Goal: Task Accomplishment & Management: Complete application form

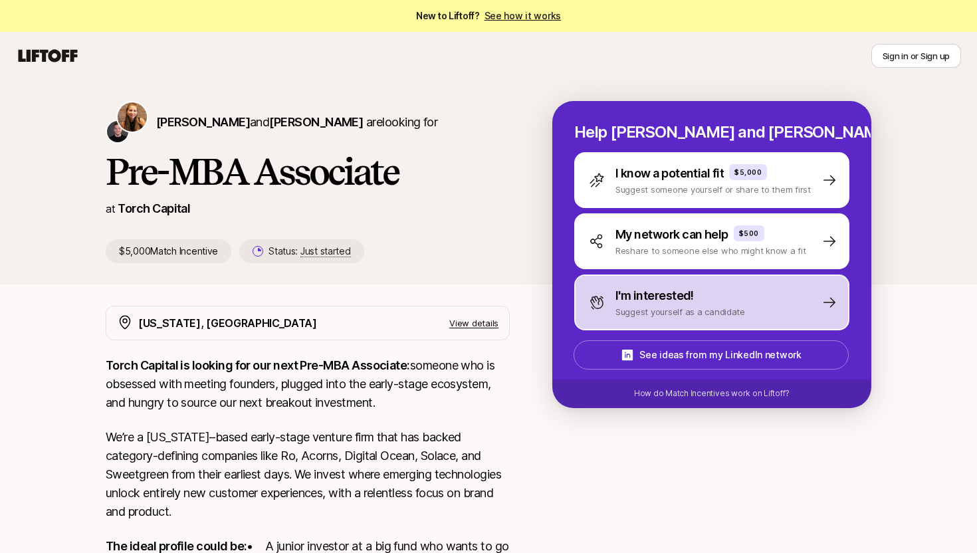
click at [666, 295] on p "I'm interested!" at bounding box center [654, 295] width 78 height 19
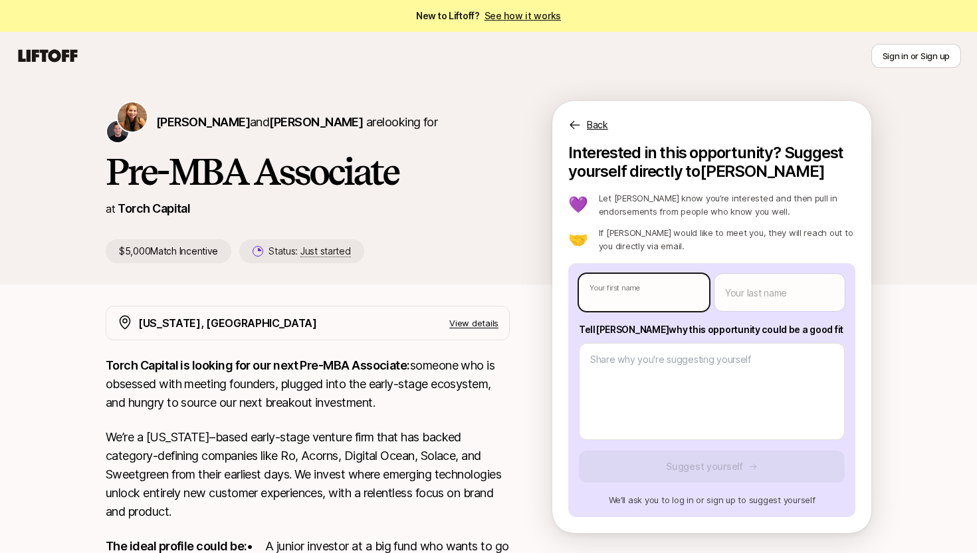
type textarea "x"
click at [652, 295] on body "New to Liftoff? See how it works Sign in or Sign up Sign in or Sign up [PERSON_…" at bounding box center [488, 276] width 977 height 553
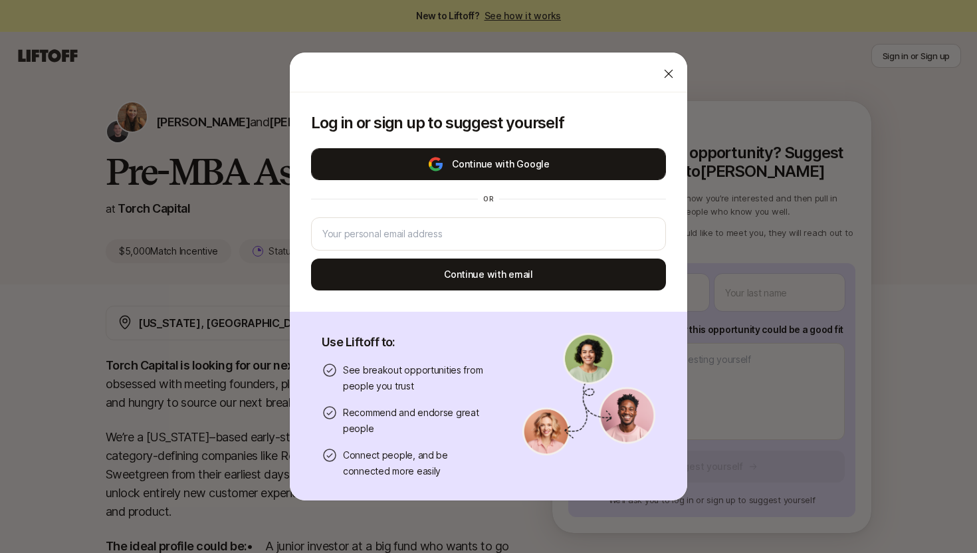
click at [587, 153] on button "Continue with Google" at bounding box center [488, 164] width 355 height 32
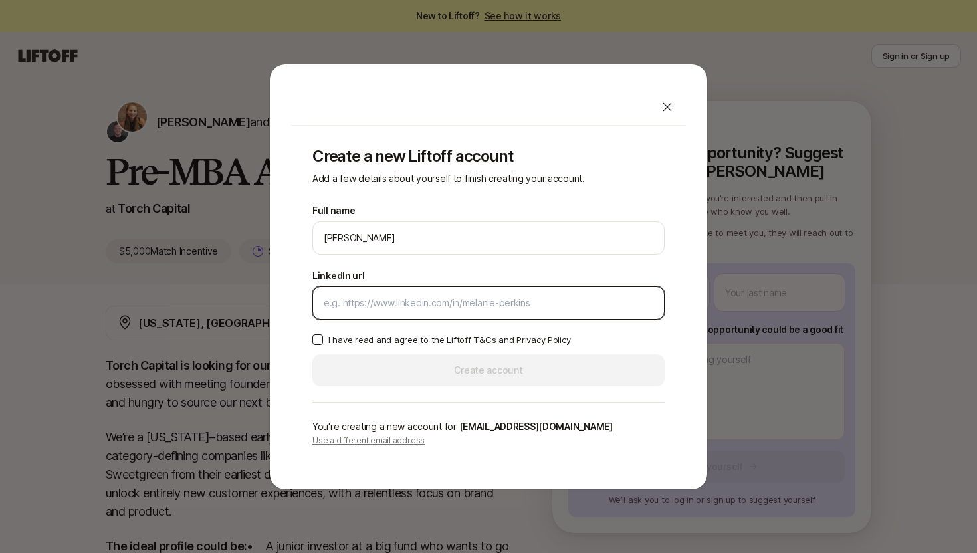
click at [346, 295] on input "LinkedIn url" at bounding box center [489, 303] width 330 height 16
paste input "[URL][DOMAIN_NAME]"
type input "[URL][DOMAIN_NAME]"
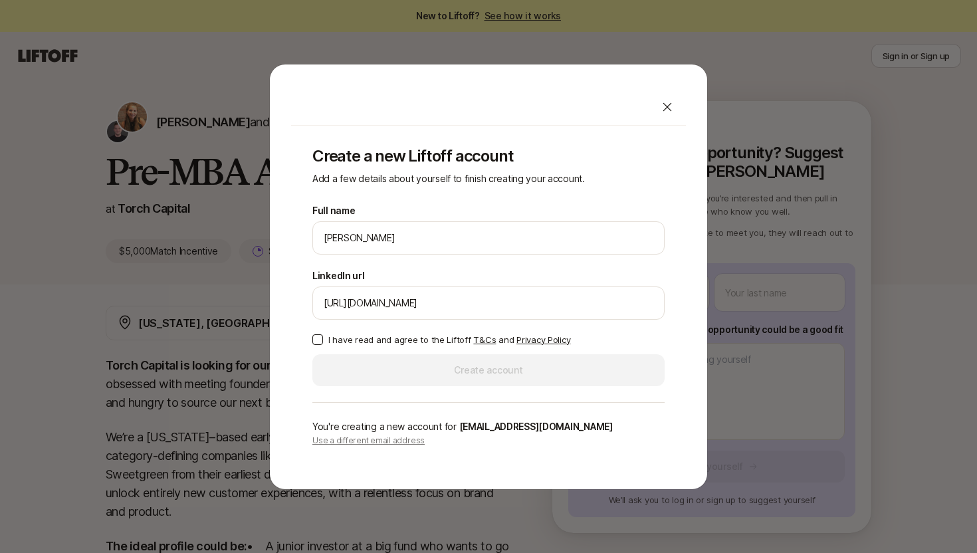
click at [316, 338] on button "I have read and agree to the Liftoff T&Cs and Privacy Policy" at bounding box center [317, 339] width 11 height 11
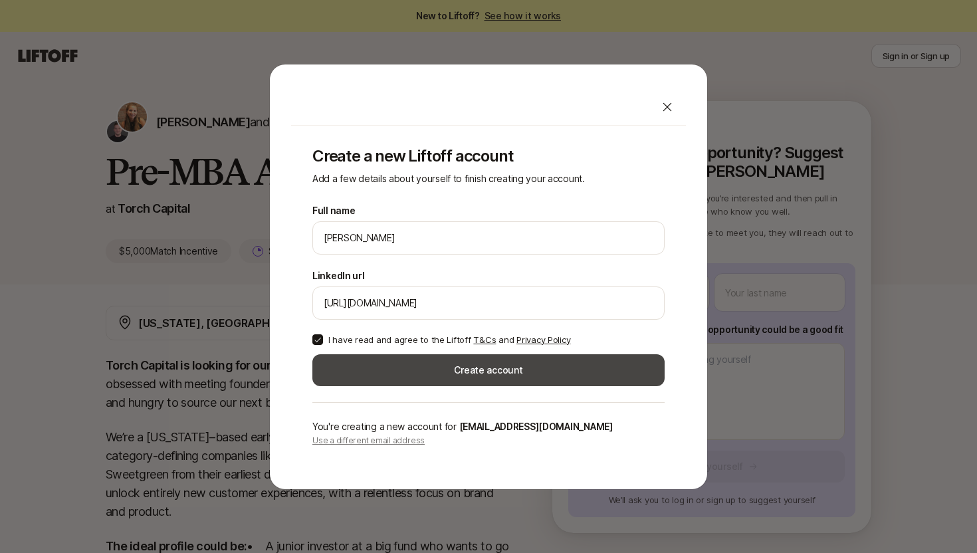
click at [373, 367] on button "Create account" at bounding box center [488, 370] width 352 height 32
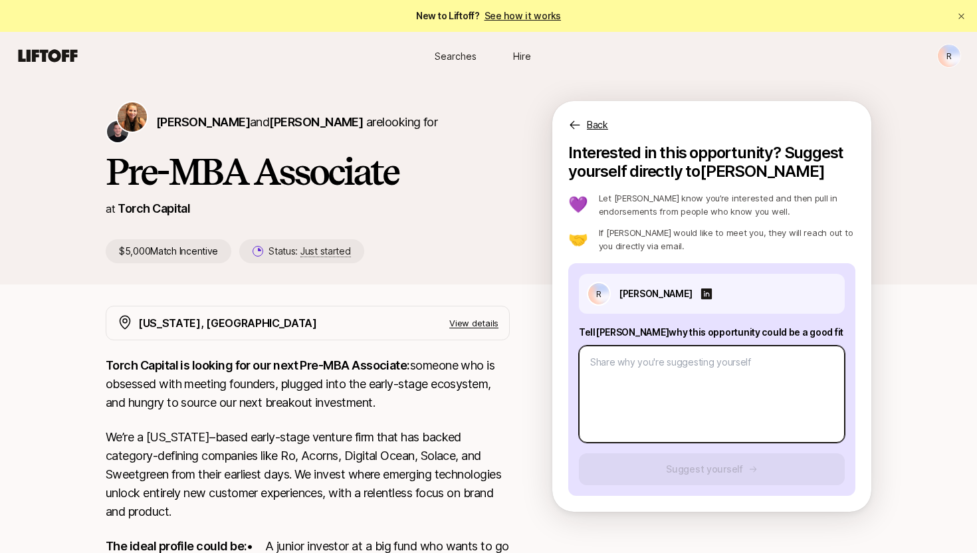
click at [637, 372] on textarea at bounding box center [712, 393] width 266 height 97
type textarea "x"
type textarea "H"
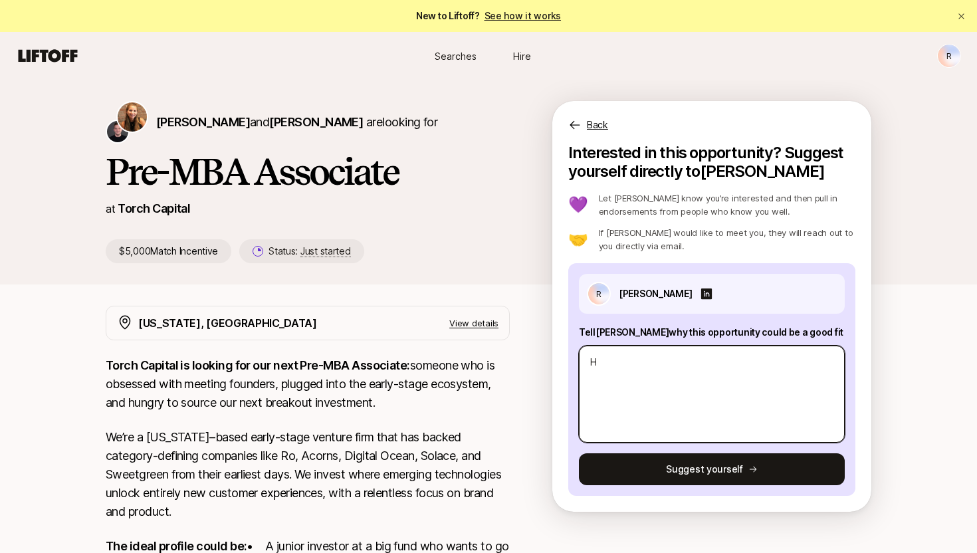
type textarea "x"
type textarea "He"
type textarea "x"
type textarea "Hello K"
type textarea "x"
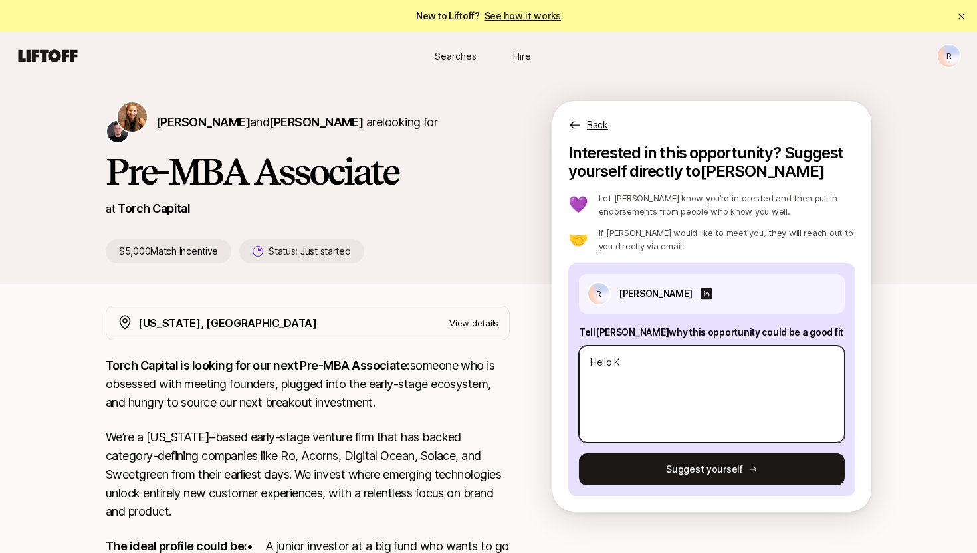
type textarea "Hello [PERSON_NAME]"
type textarea "x"
type textarea "Hello [PERSON_NAME]"
type textarea "x"
type textarea "Hello [PERSON_NAME]"
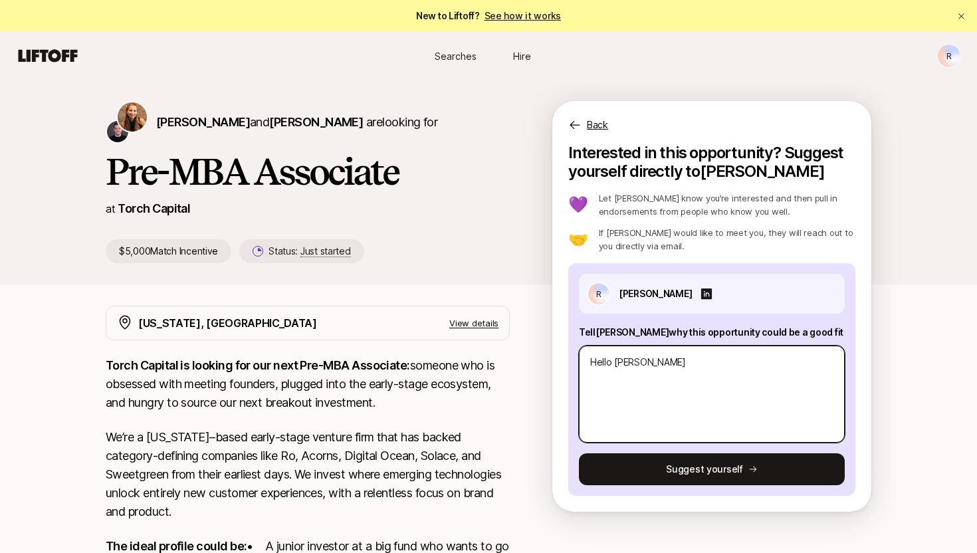
type textarea "x"
type textarea "Hello [PERSON_NAME],"
type textarea "x"
type textarea "Hello [PERSON_NAME], M"
type textarea "x"
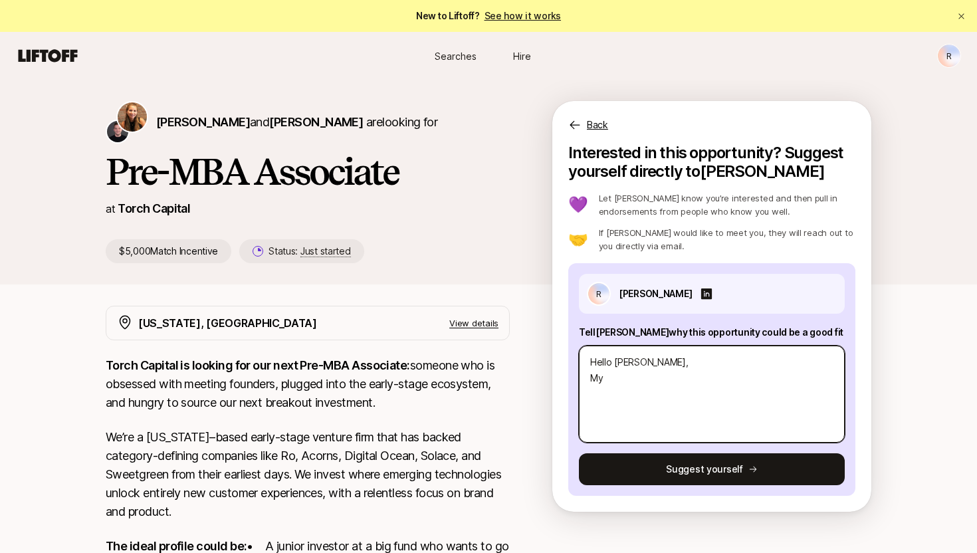
type textarea "Hello [PERSON_NAME], My"
type textarea "x"
type textarea "Hello [PERSON_NAME], My n"
type textarea "x"
type textarea "Hello [PERSON_NAME], My nam"
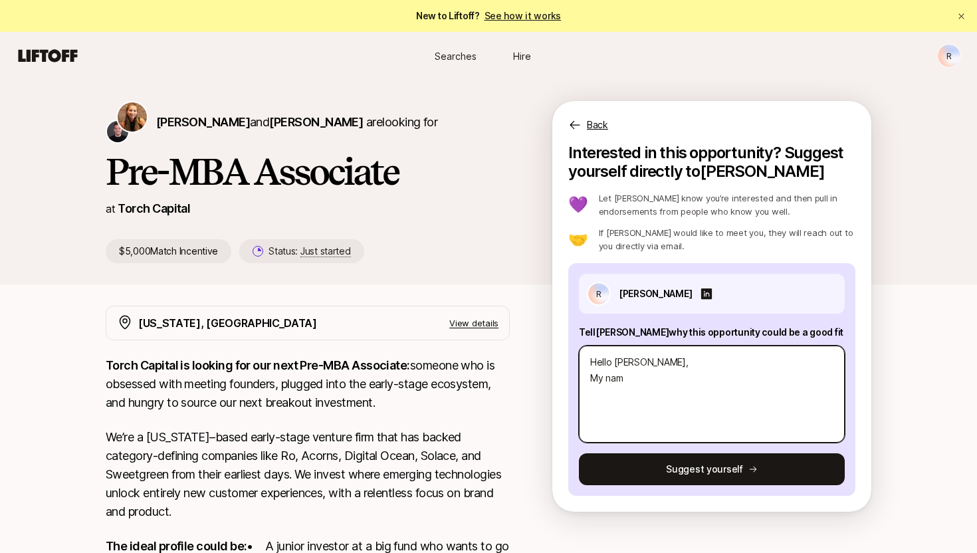
type textarea "x"
type textarea "Hello [PERSON_NAME], My name"
type textarea "x"
type textarea "Hello [PERSON_NAME], My name is"
type textarea "x"
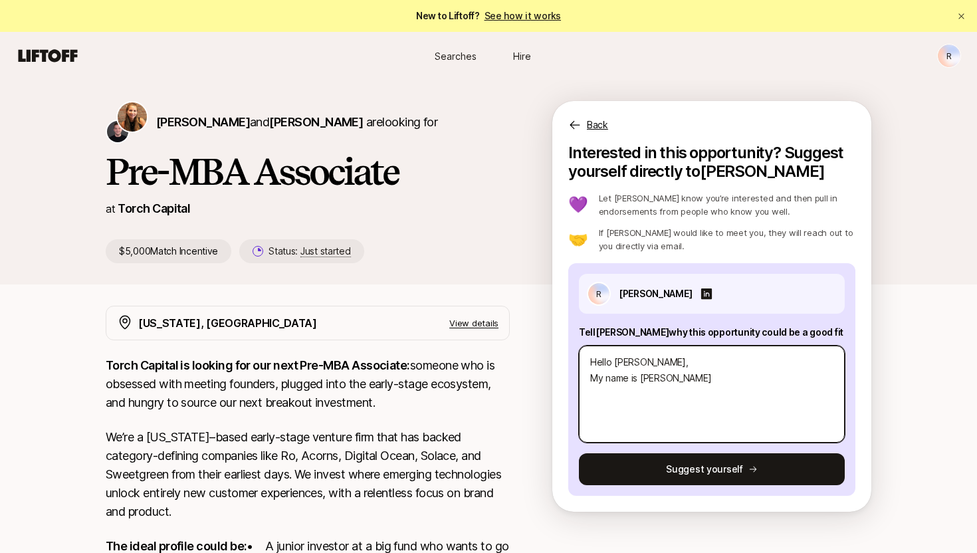
type textarea "Hello [PERSON_NAME], My name is [PERSON_NAME]"
type textarea "x"
type textarea "Hello [PERSON_NAME], My name is [PERSON_NAME]"
type textarea "x"
type textarea "Hello [PERSON_NAME], My name is [PERSON_NAME],"
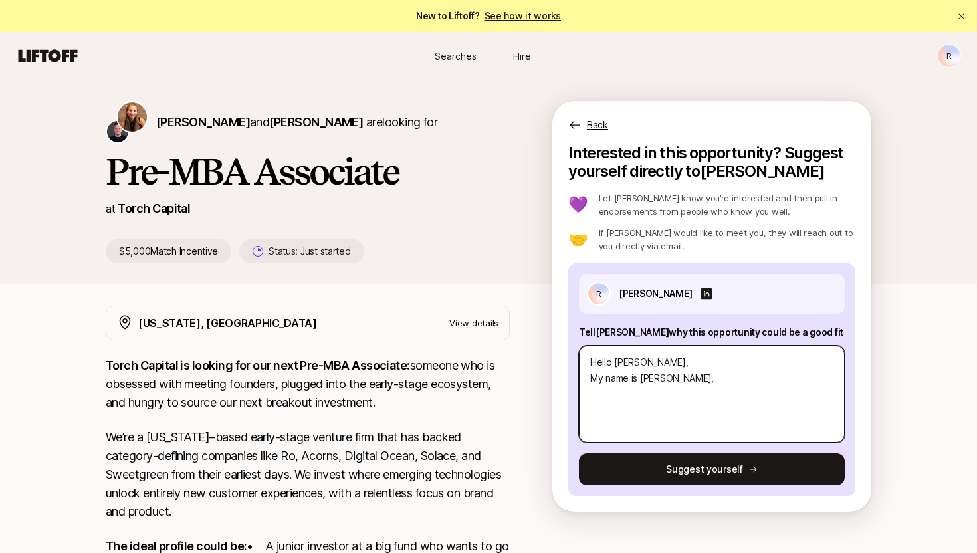
type textarea "x"
type textarea "Hello [PERSON_NAME], My name is [PERSON_NAME]"
type textarea "x"
type textarea "Hello [PERSON_NAME], My name is [PERSON_NAME]"
type textarea "x"
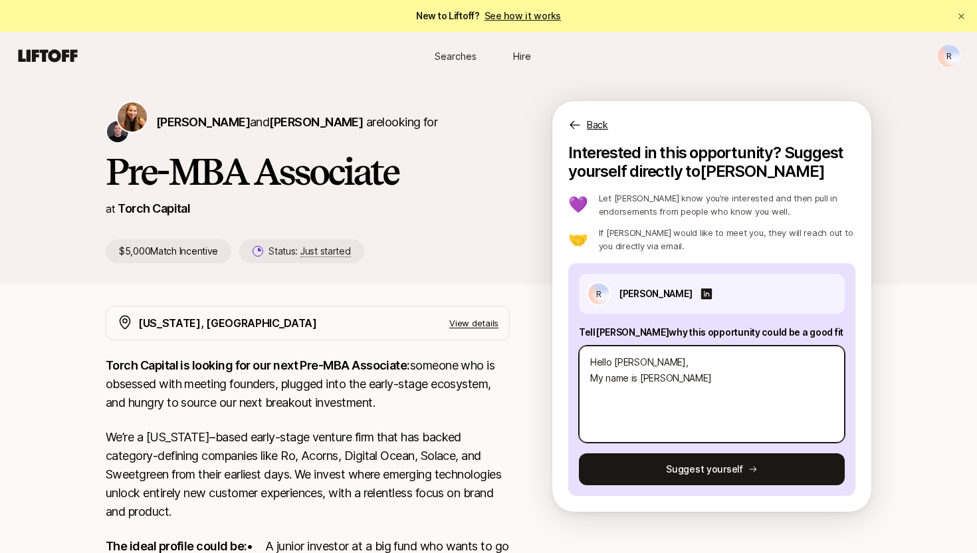
type textarea "Hello [PERSON_NAME], My name is [PERSON_NAME], I a"
type textarea "x"
type textarea "Hello [PERSON_NAME], My name is [PERSON_NAME], I am"
type textarea "x"
type textarea "Hello [PERSON_NAME], My name is [PERSON_NAME], I am half"
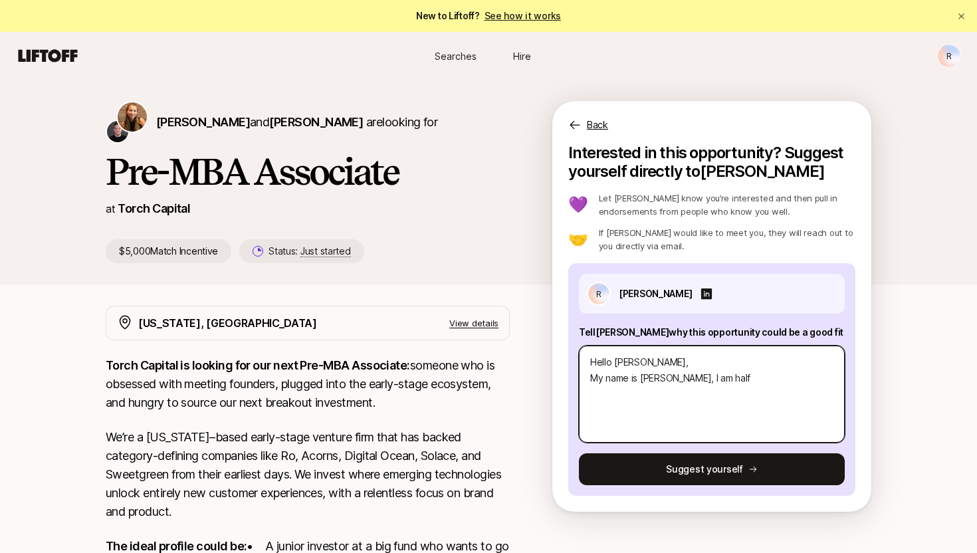
type textarea "x"
type textarea "Hello [PERSON_NAME], My name is [PERSON_NAME], I am half G"
type textarea "x"
type textarea "Hello [PERSON_NAME], My name is [PERSON_NAME], I am half Ge"
type textarea "x"
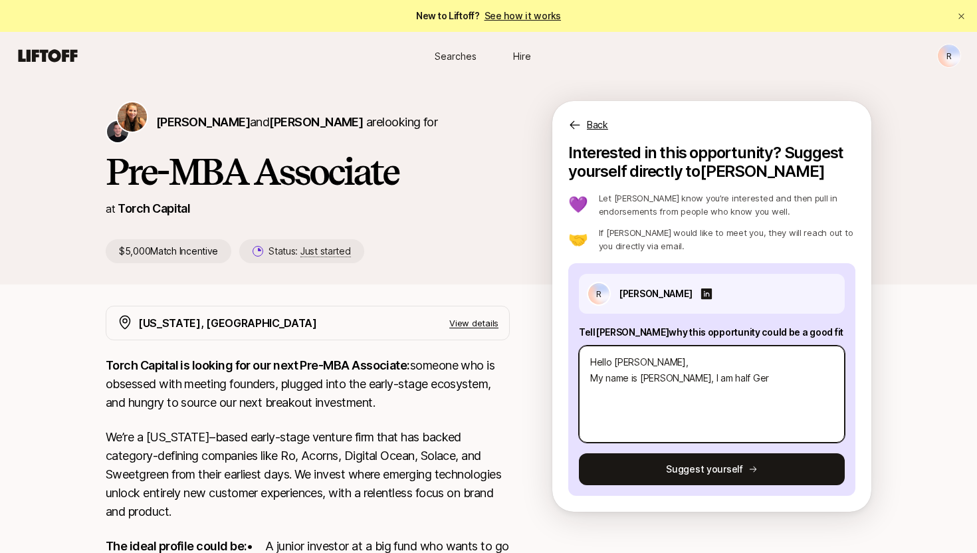
type textarea "Hello [PERSON_NAME], My name is [PERSON_NAME], I am half Germ"
type textarea "x"
type textarea "Hello [PERSON_NAME], My name is [PERSON_NAME], I am half [DEMOGRAPHIC_DATA]"
type textarea "x"
type textarea "Hello [PERSON_NAME], My name is [PERSON_NAME], I am half German,"
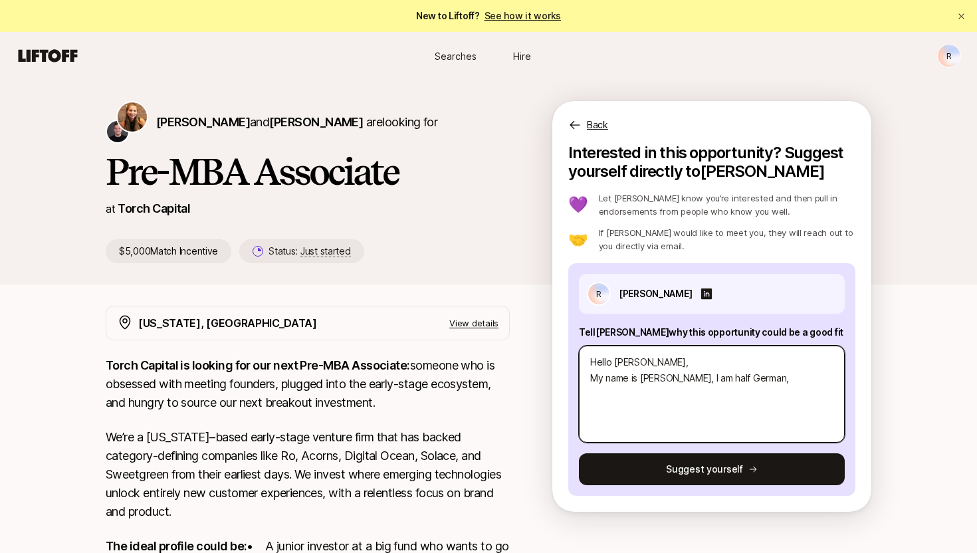
type textarea "x"
type textarea "Hello [PERSON_NAME], My name is [PERSON_NAME], I am half German, h"
type textarea "x"
type textarea "Hello [PERSON_NAME], My name is [PERSON_NAME], I am half German, hal"
type textarea "x"
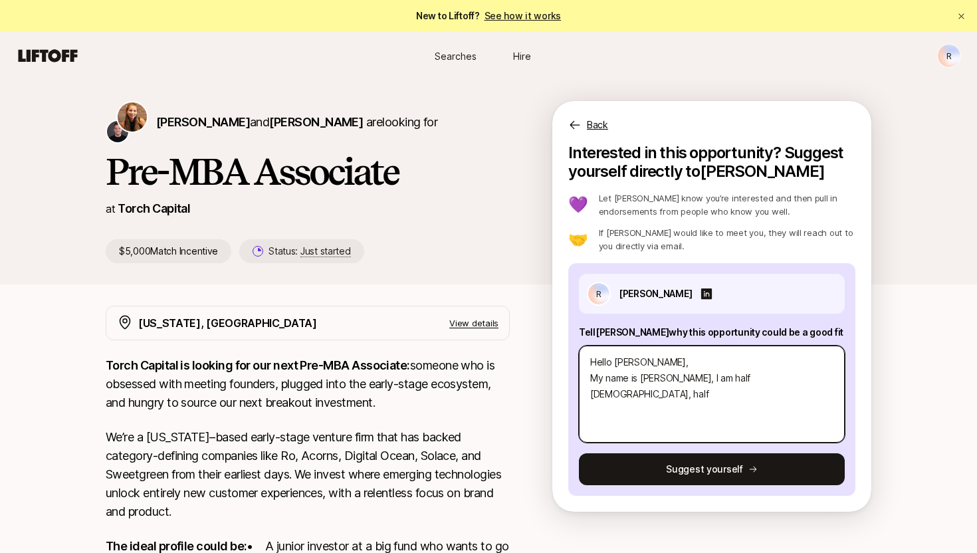
type textarea "Hello [PERSON_NAME], My name is [PERSON_NAME], I am half [DEMOGRAPHIC_DATA], ha…"
type textarea "x"
type textarea "Hello [PERSON_NAME], My name is [PERSON_NAME], I am half [DEMOGRAPHIC_DATA], ha…"
type textarea "x"
type textarea "Hello [PERSON_NAME], My name is [PERSON_NAME], I am half [DEMOGRAPHIC_DATA], ha…"
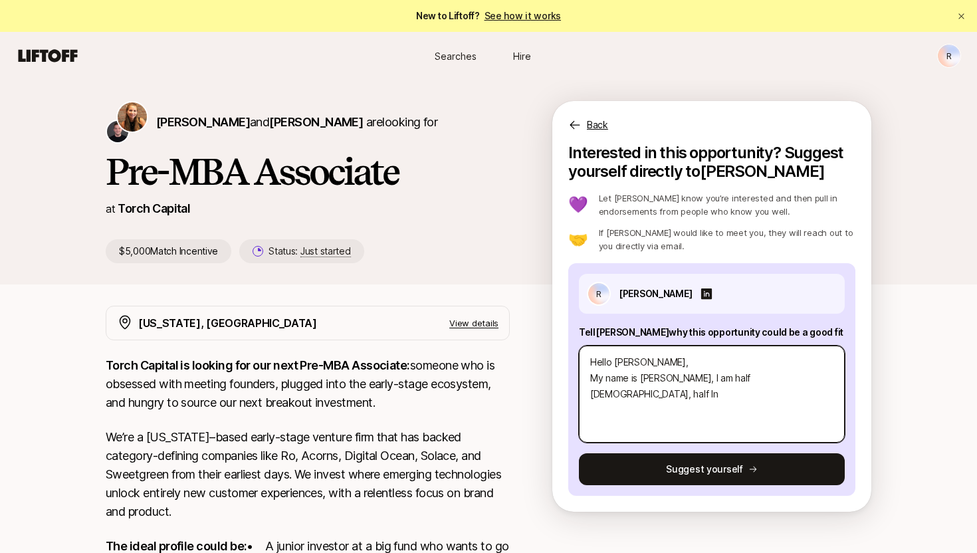
type textarea "x"
type textarea "Hello [PERSON_NAME], My name is [PERSON_NAME], I am half [DEMOGRAPHIC_DATA], ha…"
type textarea "x"
type textarea "Hello [PERSON_NAME], My name is [PERSON_NAME], I am half [DEMOGRAPHIC_DATA], ha…"
type textarea "x"
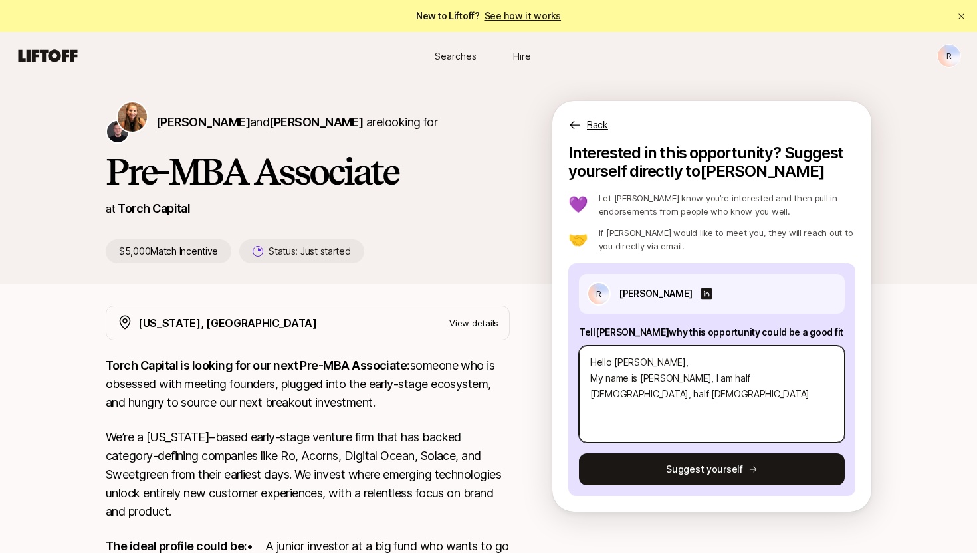
type textarea "Hello [PERSON_NAME], My name is [PERSON_NAME], I am half [DEMOGRAPHIC_DATA], ha…"
type textarea "x"
type textarea "Hello [PERSON_NAME], My name is [PERSON_NAME], I am half [DEMOGRAPHIC_DATA], ha…"
type textarea "x"
type textarea "Hello [PERSON_NAME], My name is [PERSON_NAME], I am half [DEMOGRAPHIC_DATA], ha…"
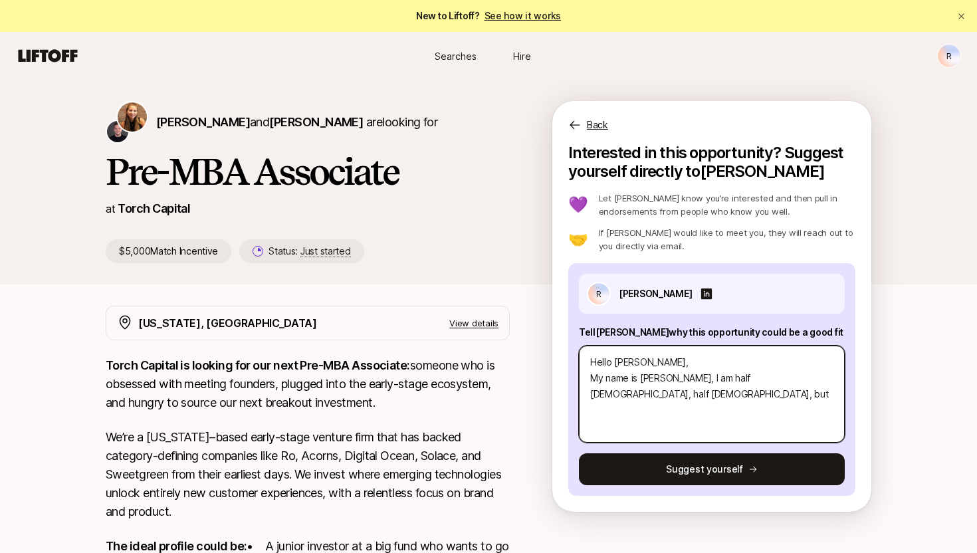
type textarea "x"
type textarea "Hello [PERSON_NAME], My name is [PERSON_NAME], I am half [DEMOGRAPHIC_DATA], ha…"
type textarea "x"
type textarea "Hello [PERSON_NAME], My name is [PERSON_NAME], I am half [DEMOGRAPHIC_DATA], ha…"
type textarea "x"
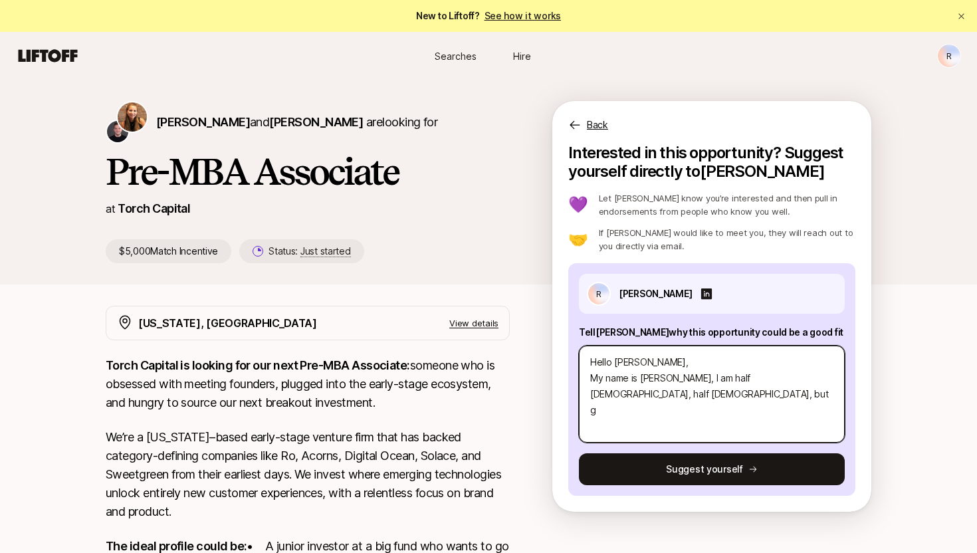
type textarea "Hello [PERSON_NAME], My name is [PERSON_NAME], I am half [DEMOGRAPHIC_DATA], ha…"
type textarea "x"
type textarea "Hello [PERSON_NAME], My name is [PERSON_NAME], I am half [DEMOGRAPHIC_DATA], ha…"
type textarea "x"
type textarea "Hello [PERSON_NAME], My name is [PERSON_NAME], I am half [DEMOGRAPHIC_DATA], ha…"
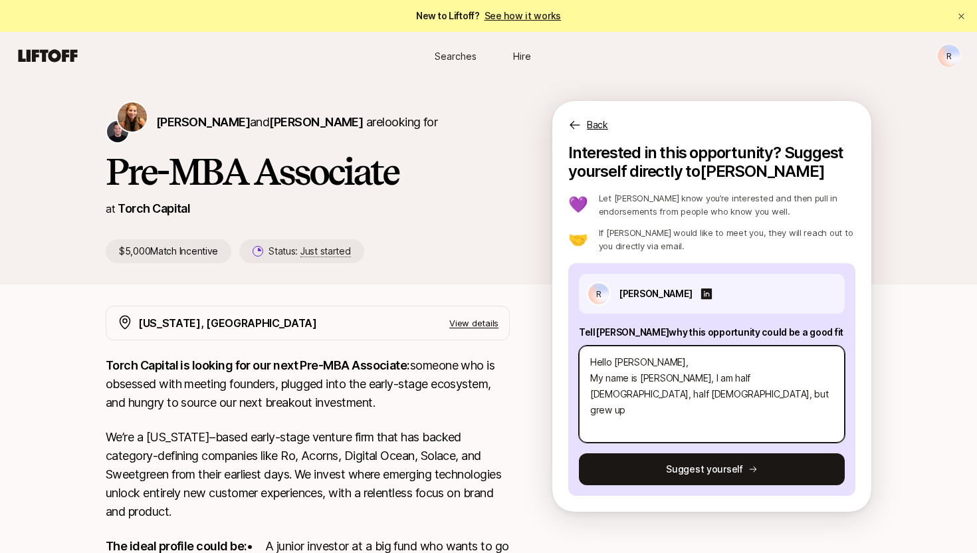
type textarea "x"
type textarea "Hello [PERSON_NAME], My name is [PERSON_NAME], I am half [DEMOGRAPHIC_DATA], ha…"
type textarea "x"
type textarea "Hello [PERSON_NAME], My name is [PERSON_NAME], I am half [DEMOGRAPHIC_DATA], ha…"
type textarea "x"
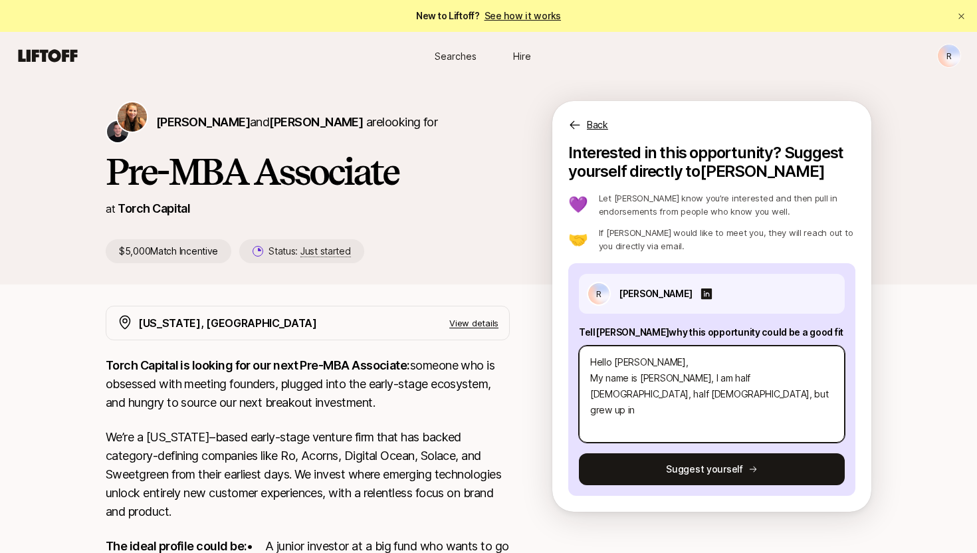
type textarea "Hello [PERSON_NAME], My name is [PERSON_NAME], I am half [DEMOGRAPHIC_DATA], ha…"
type textarea "x"
type textarea "Hello [PERSON_NAME], My name is [PERSON_NAME], I am half [DEMOGRAPHIC_DATA], ha…"
type textarea "x"
type textarea "Hello [PERSON_NAME], My name is [PERSON_NAME], I am half [DEMOGRAPHIC_DATA], ha…"
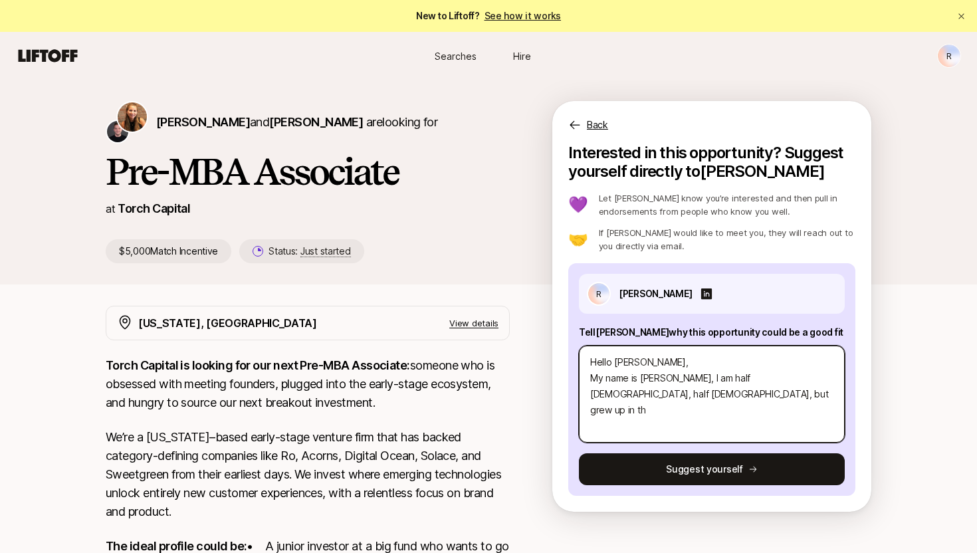
type textarea "x"
type textarea "Hello [PERSON_NAME], My name is [PERSON_NAME], I am half [DEMOGRAPHIC_DATA], ha…"
type textarea "x"
type textarea "Hello [PERSON_NAME], My name is [PERSON_NAME], I am half [DEMOGRAPHIC_DATA], ha…"
type textarea "x"
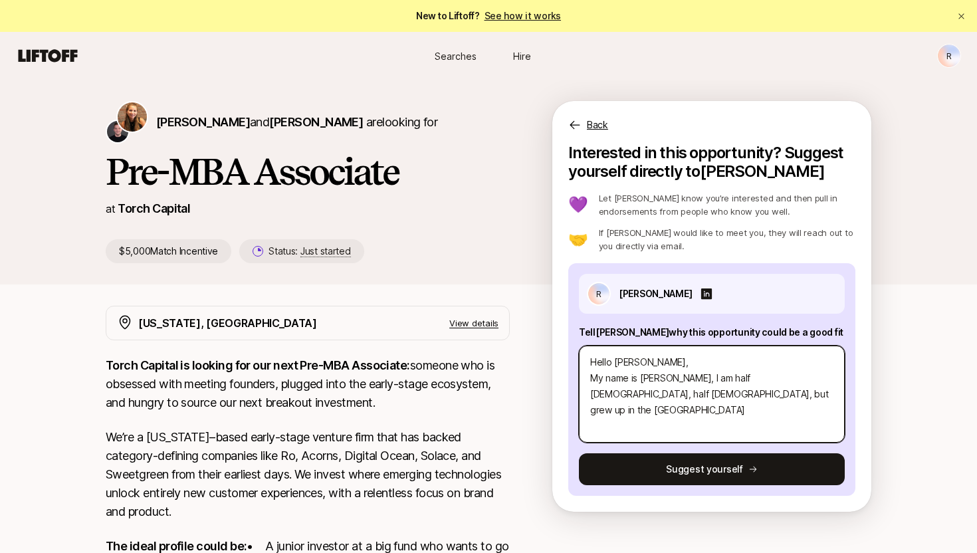
type textarea "Hello [PERSON_NAME], My name is [PERSON_NAME], I am half [DEMOGRAPHIC_DATA], ha…"
type textarea "x"
type textarea "Hello [PERSON_NAME], My name is [PERSON_NAME], I am half [DEMOGRAPHIC_DATA], ha…"
type textarea "x"
type textarea "Hello [PERSON_NAME], My name is [PERSON_NAME], I am half [DEMOGRAPHIC_DATA], ha…"
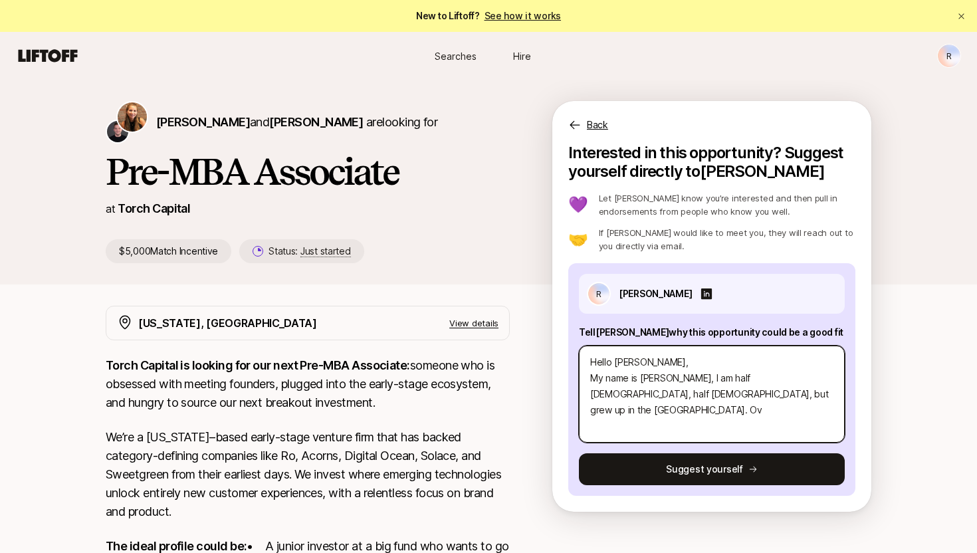
type textarea "x"
type textarea "Hello [PERSON_NAME], My name is [PERSON_NAME], I am half [DEMOGRAPHIC_DATA], ha…"
type textarea "x"
type textarea "Hello [PERSON_NAME], My name is [PERSON_NAME], I am half [DEMOGRAPHIC_DATA], ha…"
type textarea "x"
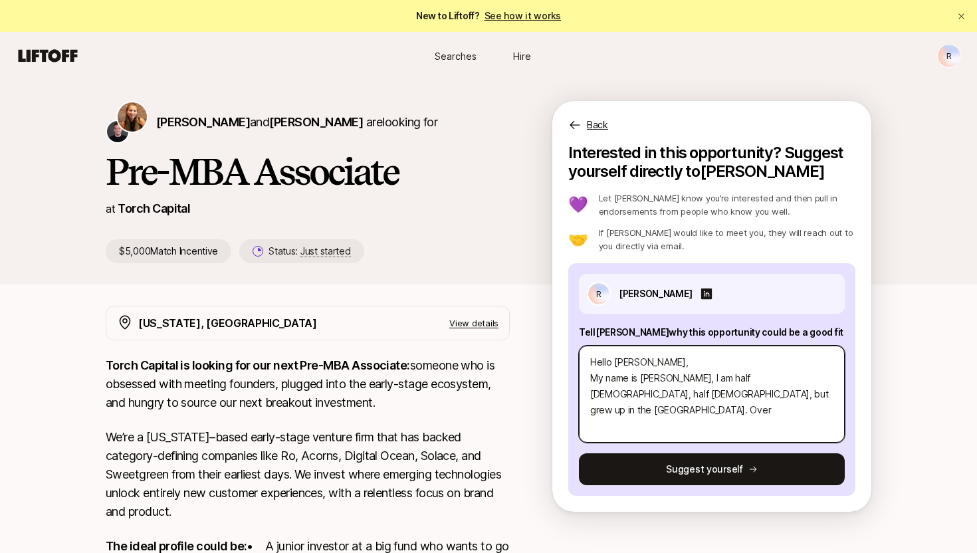
type textarea "Hello [PERSON_NAME], My name is [PERSON_NAME], I am half [DEMOGRAPHIC_DATA], ha…"
type textarea "x"
type textarea "Hello [PERSON_NAME], My name is [PERSON_NAME], I am half [DEMOGRAPHIC_DATA], ha…"
type textarea "x"
type textarea "Hello [PERSON_NAME], My name is [PERSON_NAME], I am half [DEMOGRAPHIC_DATA], ha…"
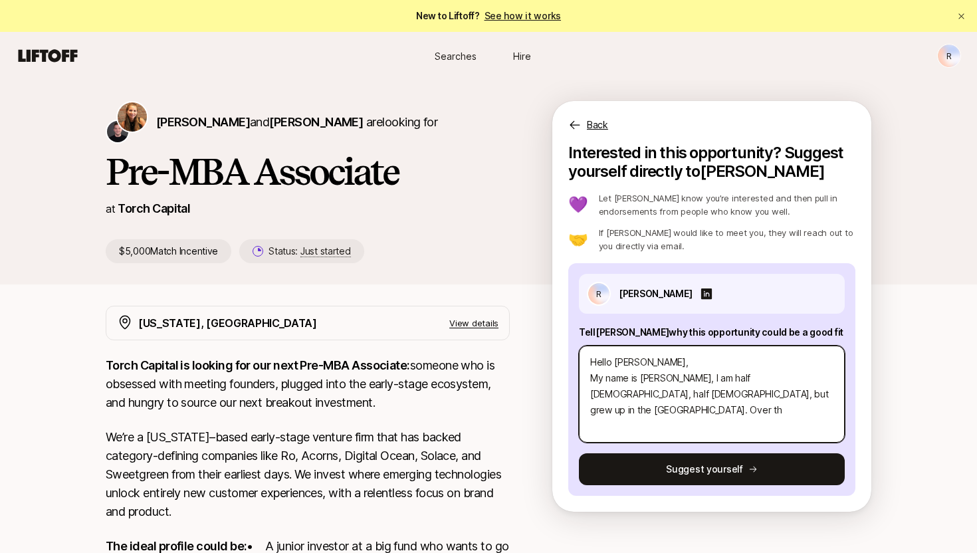
type textarea "x"
type textarea "Hello [PERSON_NAME], My name is [PERSON_NAME], I am half [DEMOGRAPHIC_DATA], ha…"
type textarea "x"
type textarea "Hello [PERSON_NAME], My name is [PERSON_NAME], I am half [DEMOGRAPHIC_DATA], ha…"
type textarea "x"
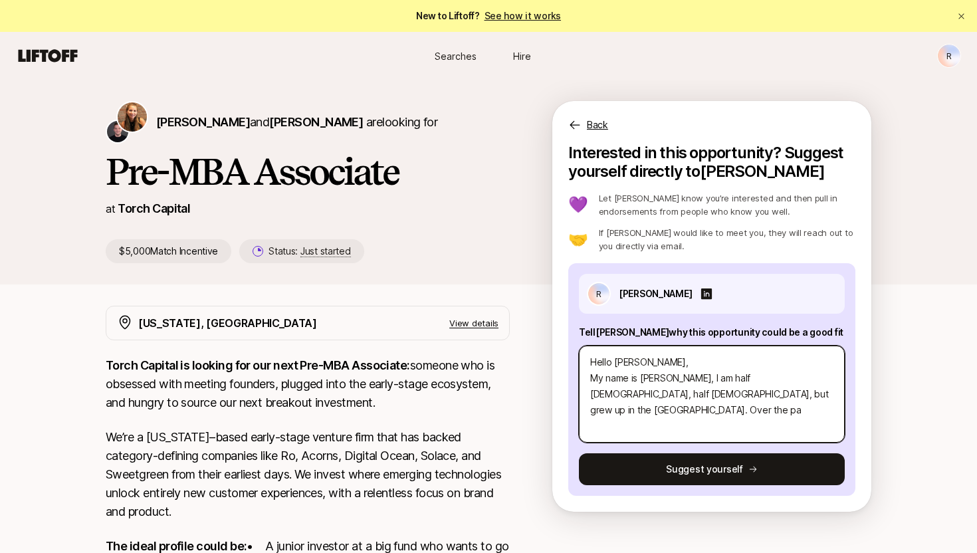
type textarea "Hello [PERSON_NAME], My name is [PERSON_NAME], I am half [DEMOGRAPHIC_DATA], ha…"
type textarea "x"
type textarea "Hello [PERSON_NAME], My name is [PERSON_NAME], I am half [DEMOGRAPHIC_DATA], ha…"
type textarea "x"
type textarea "Hello [PERSON_NAME], My name is [PERSON_NAME], I am half [DEMOGRAPHIC_DATA], ha…"
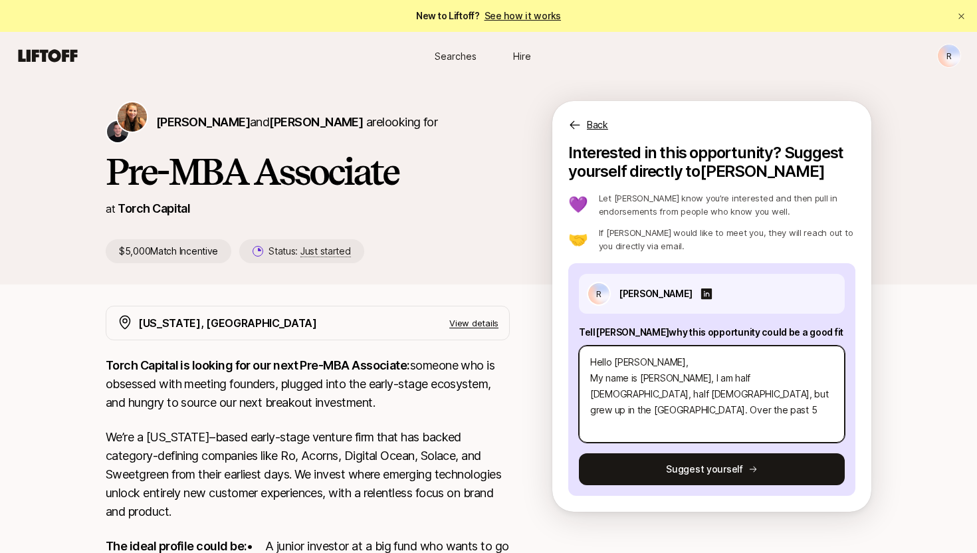
type textarea "x"
type textarea "Hello [PERSON_NAME], My name is [PERSON_NAME], I am half [DEMOGRAPHIC_DATA], ha…"
type textarea "x"
type textarea "Hello [PERSON_NAME], My name is [PERSON_NAME], I am half [DEMOGRAPHIC_DATA], ha…"
type textarea "x"
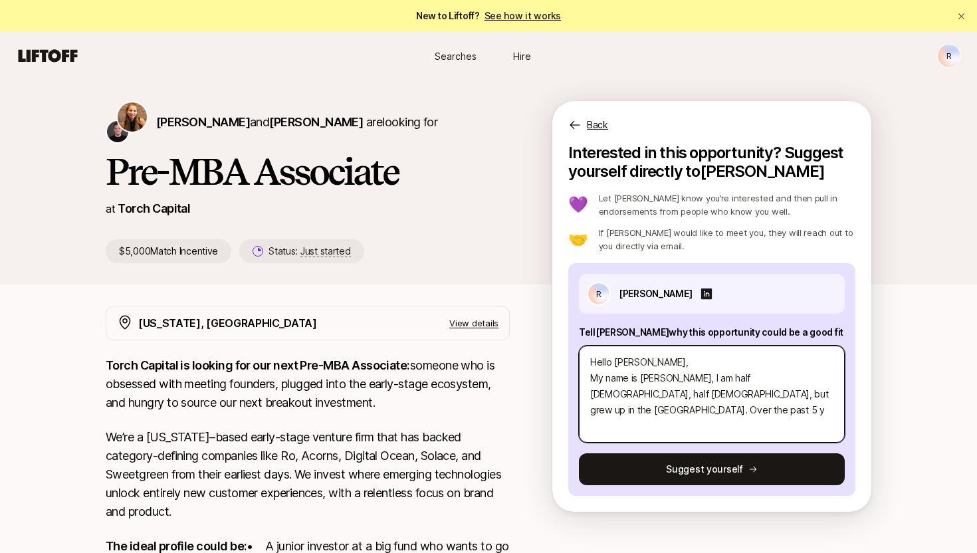
type textarea "Hello [PERSON_NAME], My name is [PERSON_NAME], I am half [DEMOGRAPHIC_DATA], ha…"
type textarea "x"
type textarea "Hello [PERSON_NAME], My name is [PERSON_NAME], I am half [DEMOGRAPHIC_DATA], ha…"
type textarea "x"
type textarea "Hello [PERSON_NAME], My name is [PERSON_NAME], I am half [DEMOGRAPHIC_DATA], ha…"
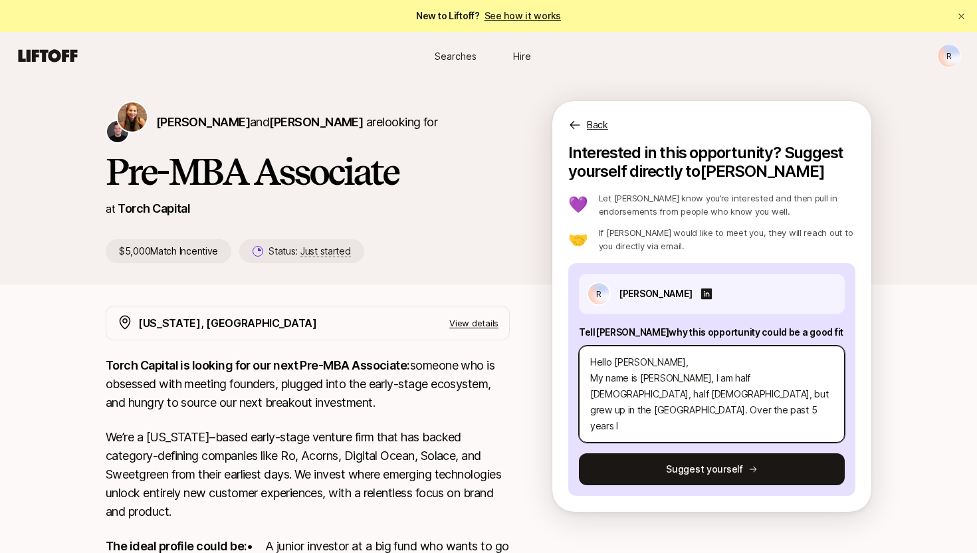
type textarea "x"
type textarea "Hello [PERSON_NAME], My name is [PERSON_NAME], I am half [DEMOGRAPHIC_DATA], ha…"
type textarea "x"
type textarea "Hello [PERSON_NAME], My name is [PERSON_NAME], I am half [DEMOGRAPHIC_DATA], ha…"
type textarea "x"
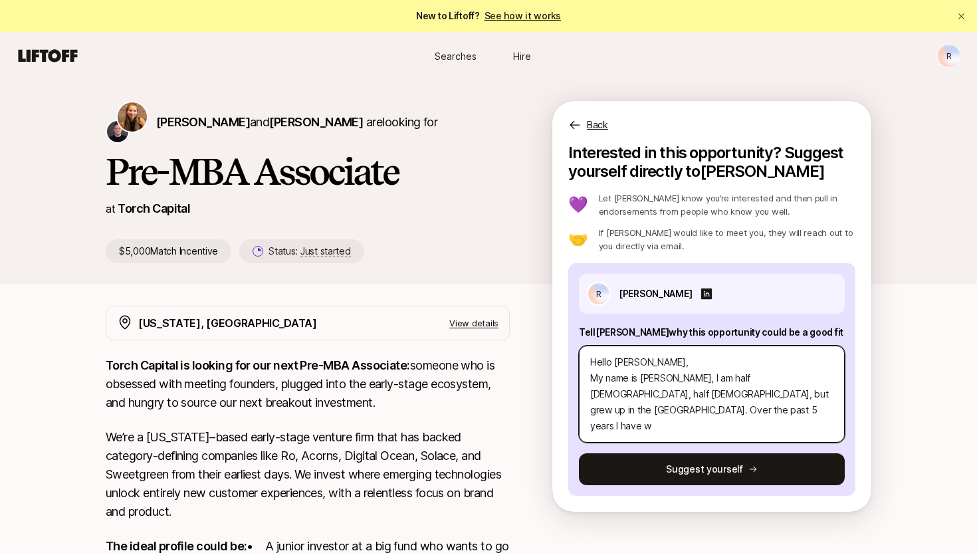
type textarea "Hello [PERSON_NAME], My name is [PERSON_NAME], I am half [DEMOGRAPHIC_DATA], ha…"
type textarea "x"
type textarea "Hello [PERSON_NAME], My name is [PERSON_NAME], I am half [DEMOGRAPHIC_DATA], ha…"
type textarea "x"
type textarea "Hello [PERSON_NAME], My name is [PERSON_NAME], I am half [DEMOGRAPHIC_DATA], ha…"
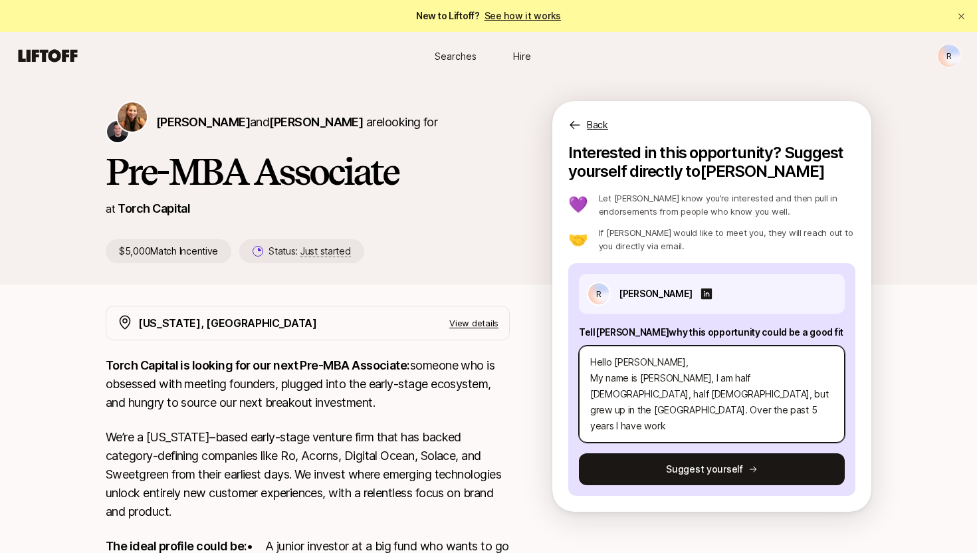
type textarea "x"
type textarea "Hello [PERSON_NAME], My name is [PERSON_NAME], I am half [DEMOGRAPHIC_DATA], ha…"
type textarea "x"
type textarea "Hello [PERSON_NAME], My name is [PERSON_NAME], I am half [DEMOGRAPHIC_DATA], ha…"
type textarea "x"
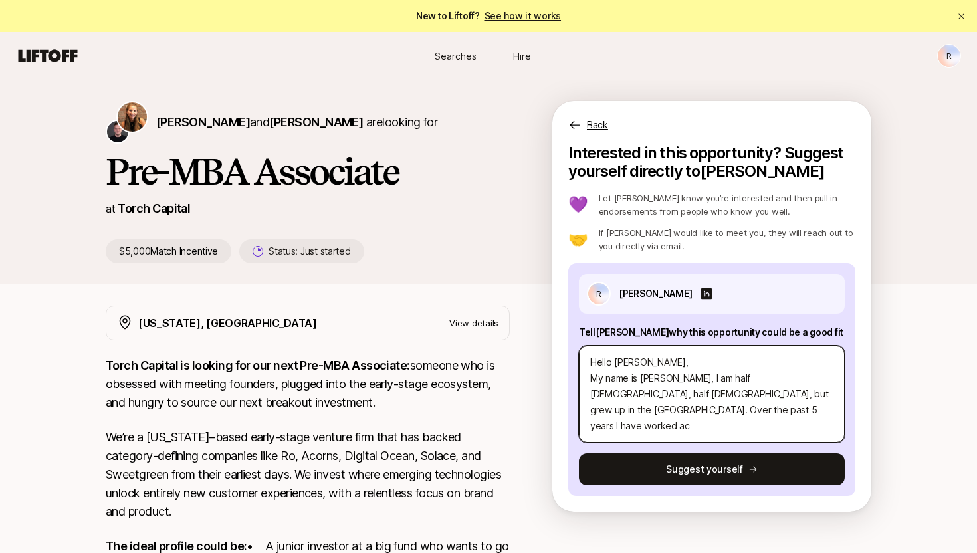
type textarea "Hello [PERSON_NAME], My name is [PERSON_NAME], I am half [DEMOGRAPHIC_DATA], ha…"
type textarea "x"
type textarea "Hello [PERSON_NAME], My name is [PERSON_NAME], I am half [DEMOGRAPHIC_DATA], ha…"
type textarea "x"
type textarea "Hello [PERSON_NAME], My name is [PERSON_NAME], I am half [DEMOGRAPHIC_DATA], ha…"
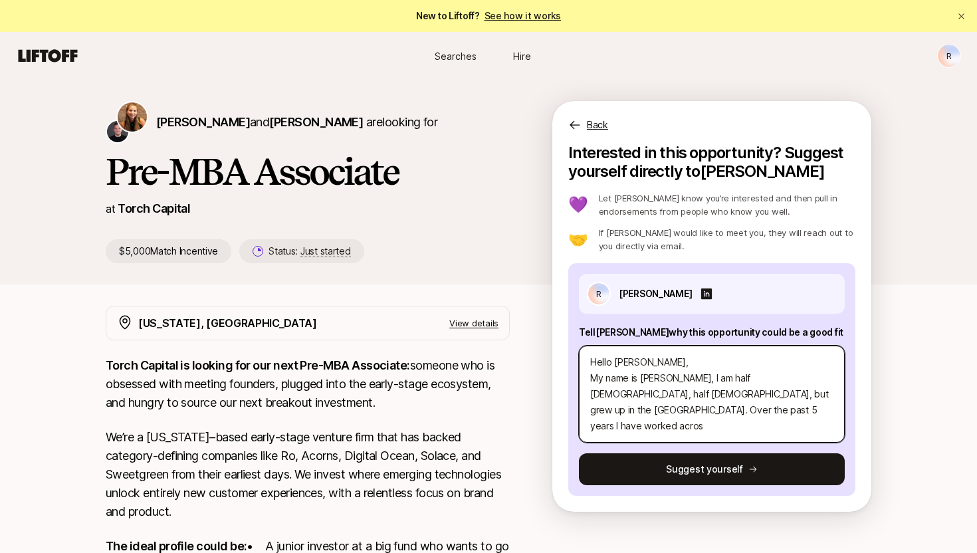
type textarea "x"
type textarea "Hello [PERSON_NAME], My name is [PERSON_NAME], I am half [DEMOGRAPHIC_DATA], ha…"
type textarea "x"
type textarea "Hello [PERSON_NAME], My name is [PERSON_NAME], I am half [DEMOGRAPHIC_DATA], ha…"
type textarea "x"
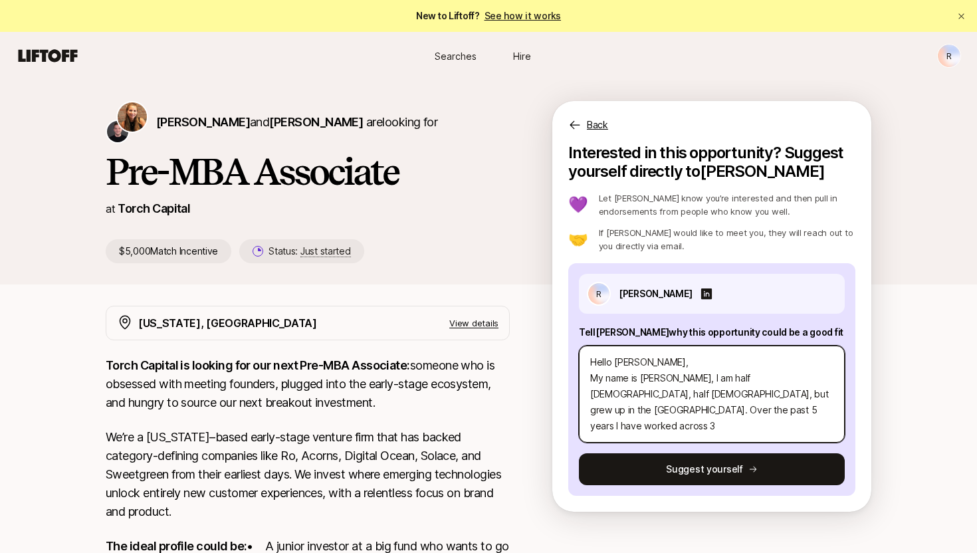
type textarea "Hello [PERSON_NAME], My name is [PERSON_NAME], I am half [DEMOGRAPHIC_DATA], ha…"
type textarea "x"
type textarea "Hello [PERSON_NAME], My name is [PERSON_NAME], I am half [DEMOGRAPHIC_DATA], ha…"
type textarea "x"
type textarea "Hello [PERSON_NAME], My name is [PERSON_NAME], I am half [DEMOGRAPHIC_DATA], ha…"
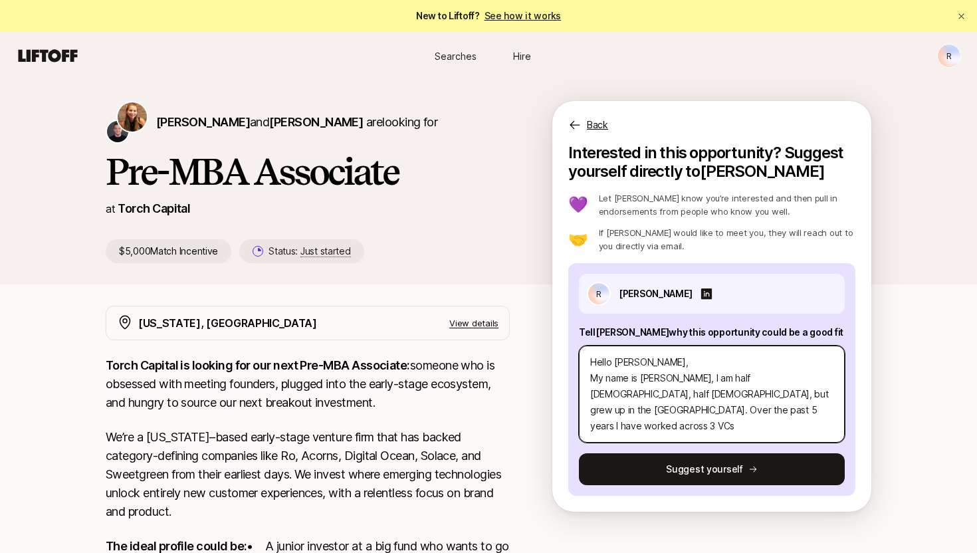
type textarea "x"
type textarea "Hello [PERSON_NAME], My name is [PERSON_NAME], I am half [DEMOGRAPHIC_DATA], ha…"
type textarea "x"
type textarea "Hello [PERSON_NAME], My name is [PERSON_NAME], I am half [DEMOGRAPHIC_DATA], ha…"
type textarea "x"
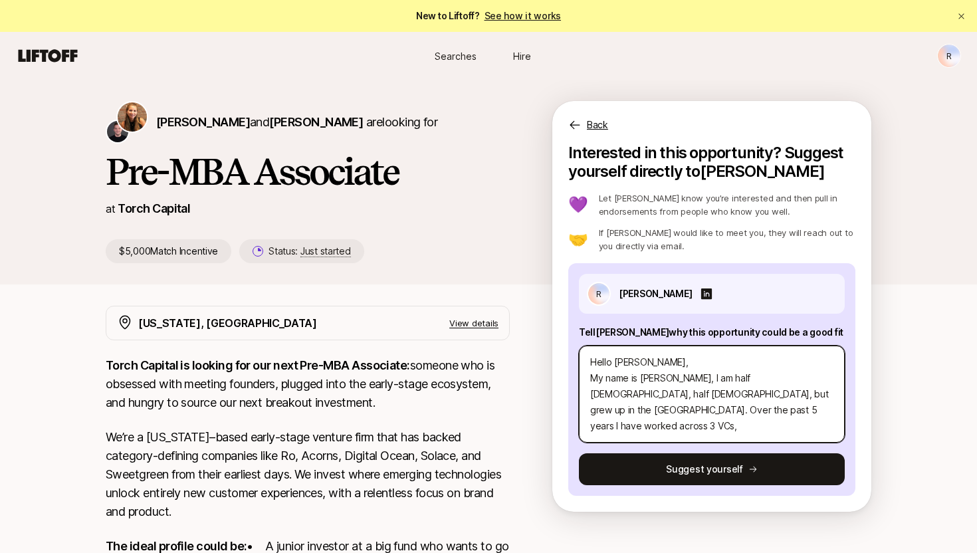
type textarea "Hello [PERSON_NAME], My name is [PERSON_NAME], I am half [DEMOGRAPHIC_DATA], ha…"
type textarea "x"
type textarea "Hello [PERSON_NAME], My name is [PERSON_NAME], I am half [DEMOGRAPHIC_DATA], ha…"
type textarea "x"
type textarea "Hello [PERSON_NAME], My name is [PERSON_NAME], I am half [DEMOGRAPHIC_DATA], ha…"
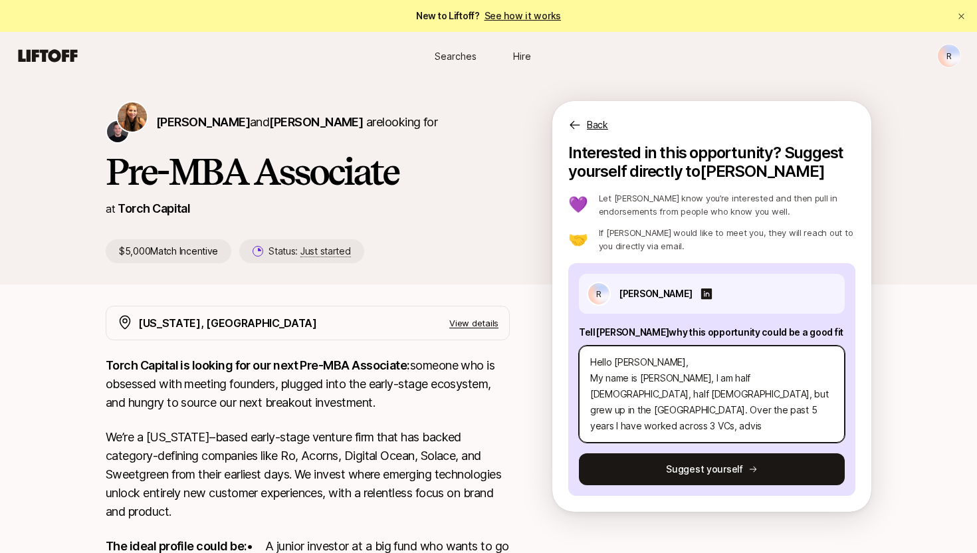
type textarea "x"
type textarea "Hello [PERSON_NAME], My name is [PERSON_NAME], I am half [DEMOGRAPHIC_DATA], ha…"
type textarea "x"
type textarea "Hello [PERSON_NAME], My name is [PERSON_NAME], I am half [DEMOGRAPHIC_DATA], ha…"
type textarea "x"
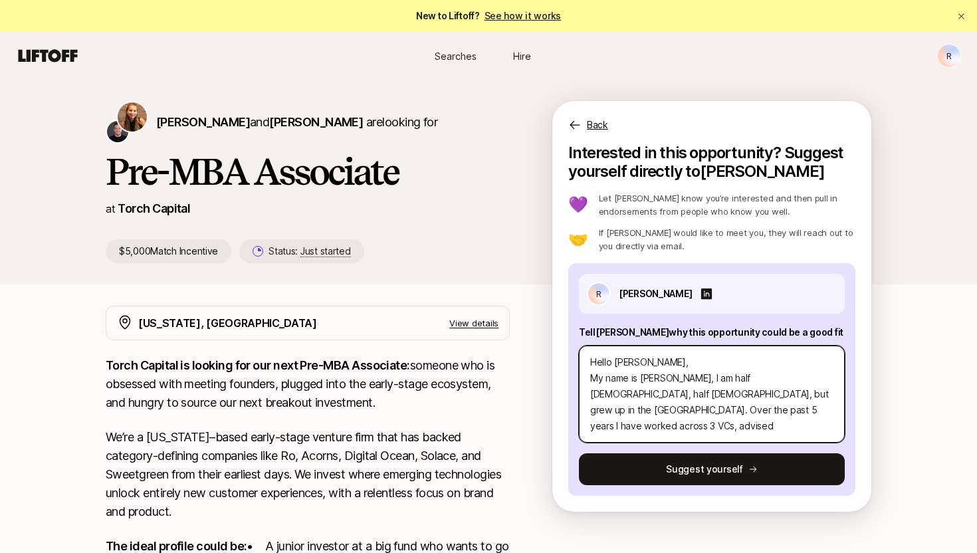
type textarea "Hello [PERSON_NAME], My name is [PERSON_NAME], I am half [DEMOGRAPHIC_DATA], ha…"
type textarea "x"
type textarea "Hello [PERSON_NAME], My name is [PERSON_NAME], I am half [DEMOGRAPHIC_DATA], ha…"
type textarea "x"
type textarea "Hello [PERSON_NAME], My name is [PERSON_NAME], I am half [DEMOGRAPHIC_DATA], ha…"
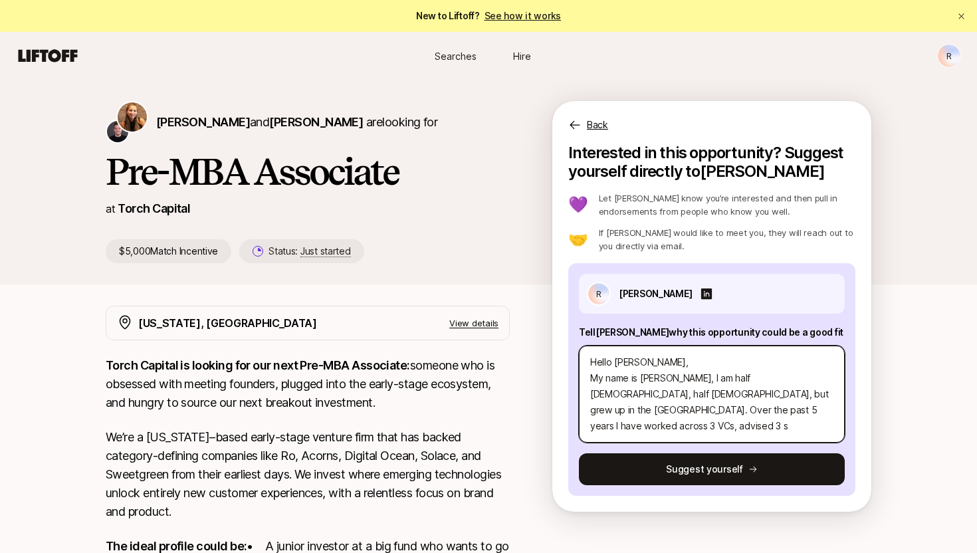
type textarea "x"
type textarea "Hello [PERSON_NAME], My name is [PERSON_NAME], I am half [DEMOGRAPHIC_DATA], ha…"
type textarea "x"
type textarea "Hello [PERSON_NAME], My name is [PERSON_NAME], I am half [DEMOGRAPHIC_DATA], ha…"
type textarea "x"
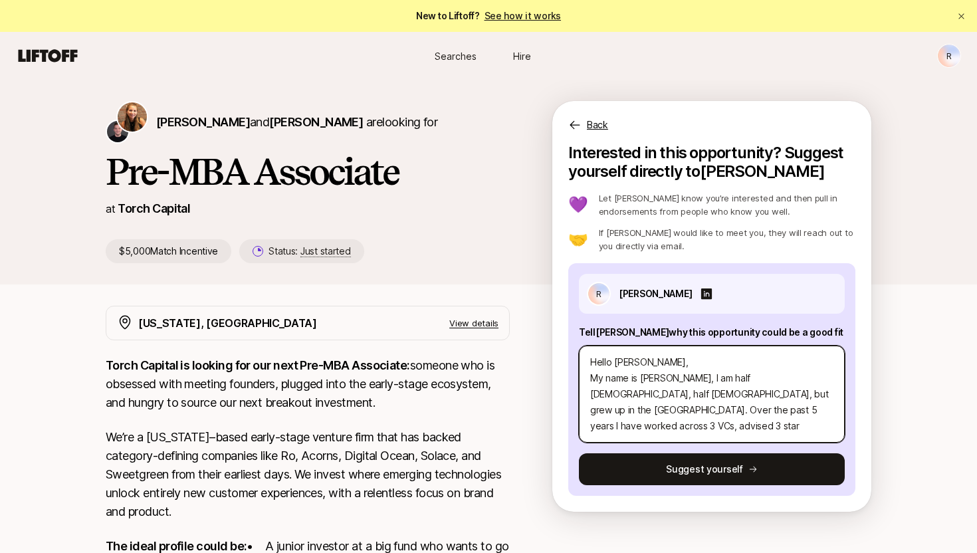
type textarea "Hello [PERSON_NAME], My name is [PERSON_NAME], I am half [DEMOGRAPHIC_DATA], ha…"
type textarea "x"
type textarea "Hello [PERSON_NAME], My name is [PERSON_NAME], I am half [DEMOGRAPHIC_DATA], ha…"
type textarea "x"
type textarea "Hello [PERSON_NAME], My name is [PERSON_NAME], I am half [DEMOGRAPHIC_DATA], ha…"
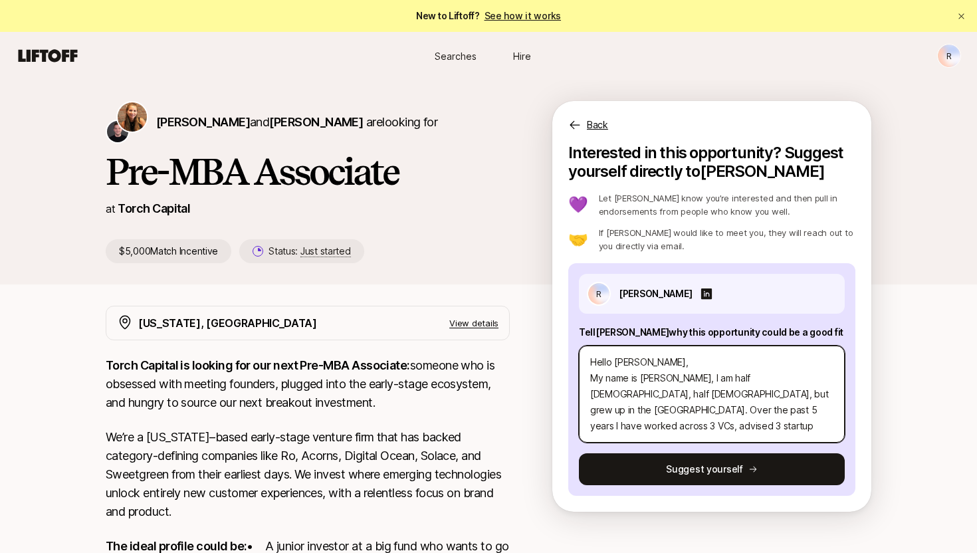
type textarea "x"
type textarea "Hello [PERSON_NAME], My name is [PERSON_NAME], I am half [DEMOGRAPHIC_DATA], ha…"
type textarea "x"
type textarea "Hello [PERSON_NAME], My name is [PERSON_NAME], I am half [DEMOGRAPHIC_DATA], ha…"
type textarea "x"
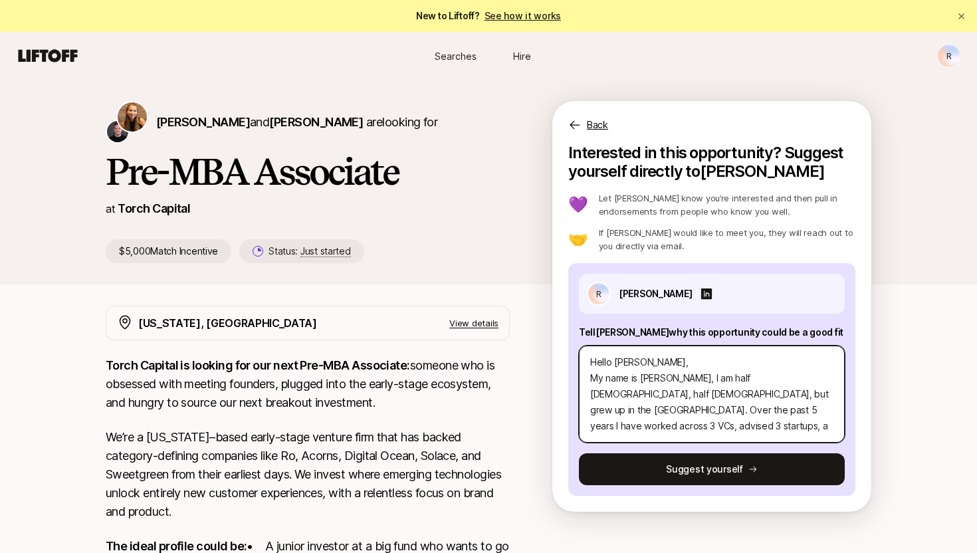
type textarea "Hello [PERSON_NAME], My name is [PERSON_NAME], I am half [DEMOGRAPHIC_DATA], ha…"
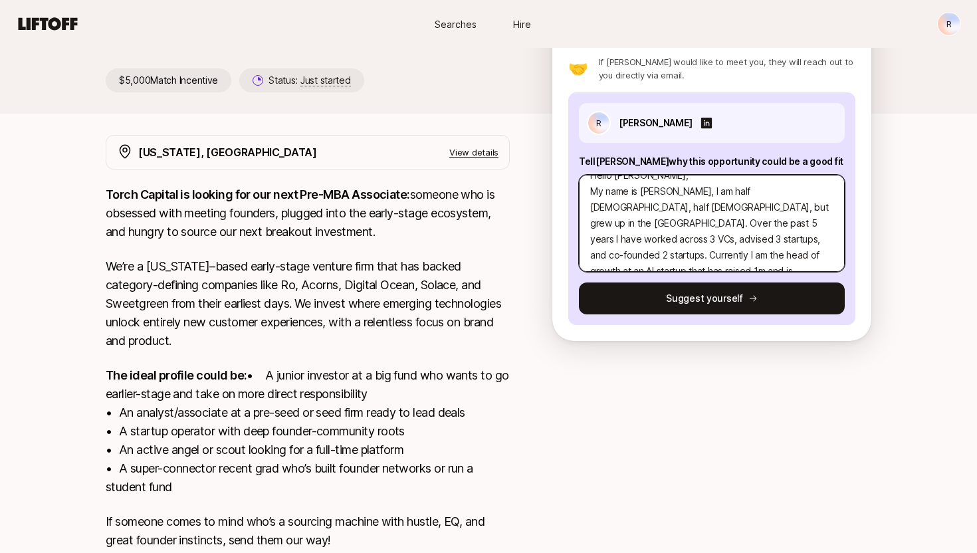
scroll to position [32, 0]
click at [595, 258] on textarea "Hello [PERSON_NAME], My name is [PERSON_NAME], I am half [DEMOGRAPHIC_DATA], ha…" at bounding box center [712, 223] width 266 height 97
click at [803, 253] on textarea "Hello [PERSON_NAME], My name is [PERSON_NAME], I am half [DEMOGRAPHIC_DATA], ha…" at bounding box center [712, 223] width 266 height 97
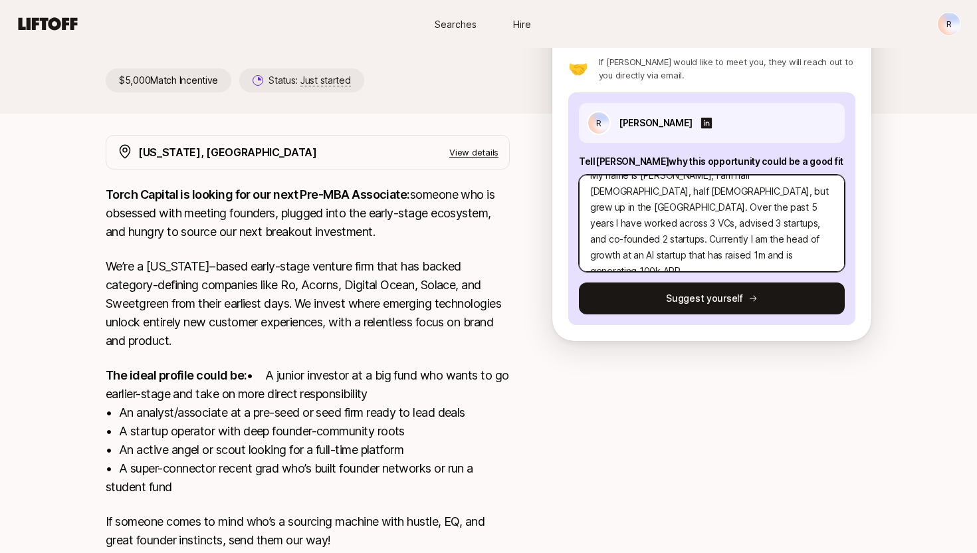
scroll to position [48, 0]
click at [660, 250] on textarea "Hello [PERSON_NAME], My name is [PERSON_NAME], I am half [DEMOGRAPHIC_DATA], ha…" at bounding box center [712, 223] width 266 height 97
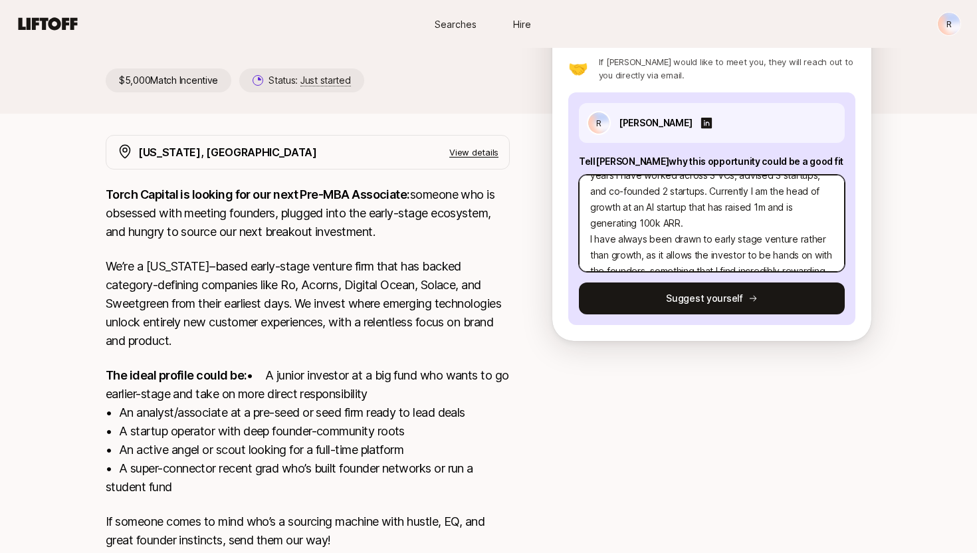
click at [732, 251] on textarea "Hello [PERSON_NAME], My name is [PERSON_NAME], I am half [DEMOGRAPHIC_DATA], ha…" at bounding box center [712, 223] width 266 height 97
click at [685, 257] on textarea "Hello [PERSON_NAME], My name is [PERSON_NAME], I am half [DEMOGRAPHIC_DATA], ha…" at bounding box center [712, 223] width 266 height 97
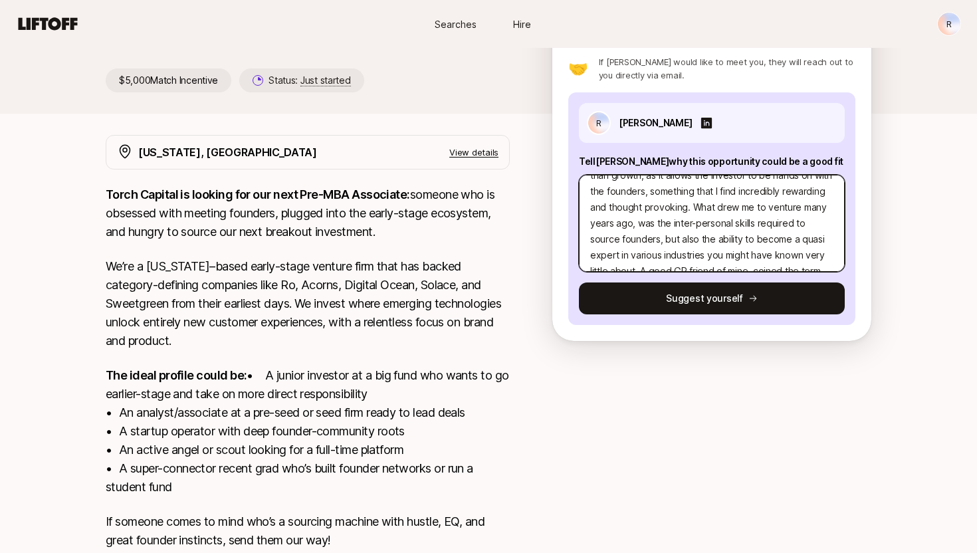
drag, startPoint x: 683, startPoint y: 254, endPoint x: 603, endPoint y: 256, distance: 79.8
click at [562, 250] on div "Interested in this opportunity? Suggest yourself directly to [PERSON_NAME] 💜 Le…" at bounding box center [711, 157] width 319 height 368
click at [603, 256] on textarea "Hello [PERSON_NAME], My name is [PERSON_NAME], I am half [DEMOGRAPHIC_DATA], ha…" at bounding box center [712, 223] width 266 height 97
paste textarea "he idea is - intellectual [MEDICAL_DATA] is like drawing a comparison between t…"
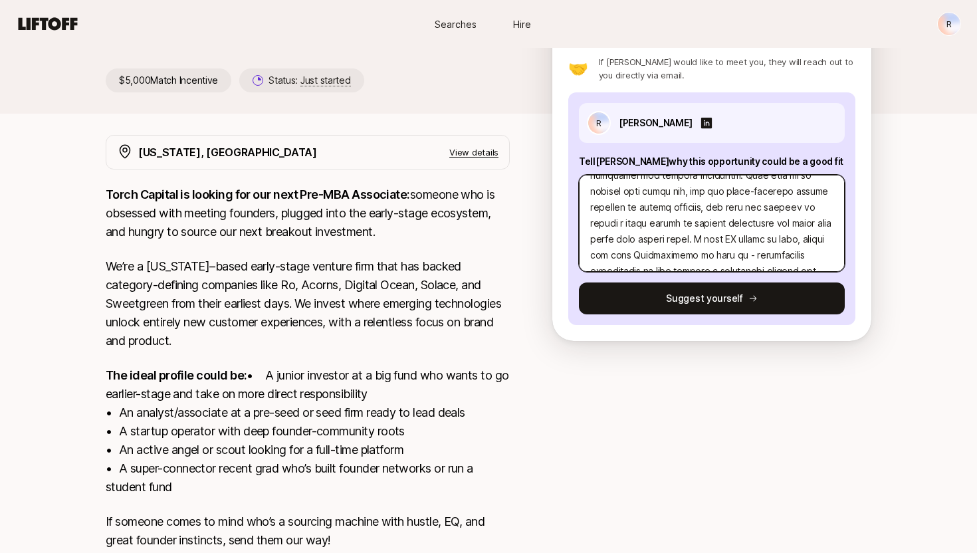
scroll to position [239, 0]
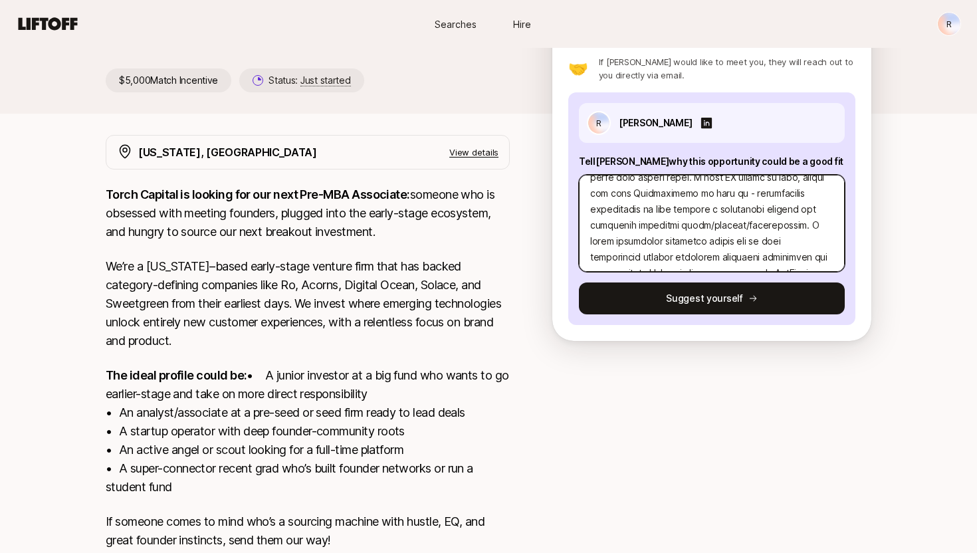
click at [759, 196] on textarea at bounding box center [712, 223] width 266 height 97
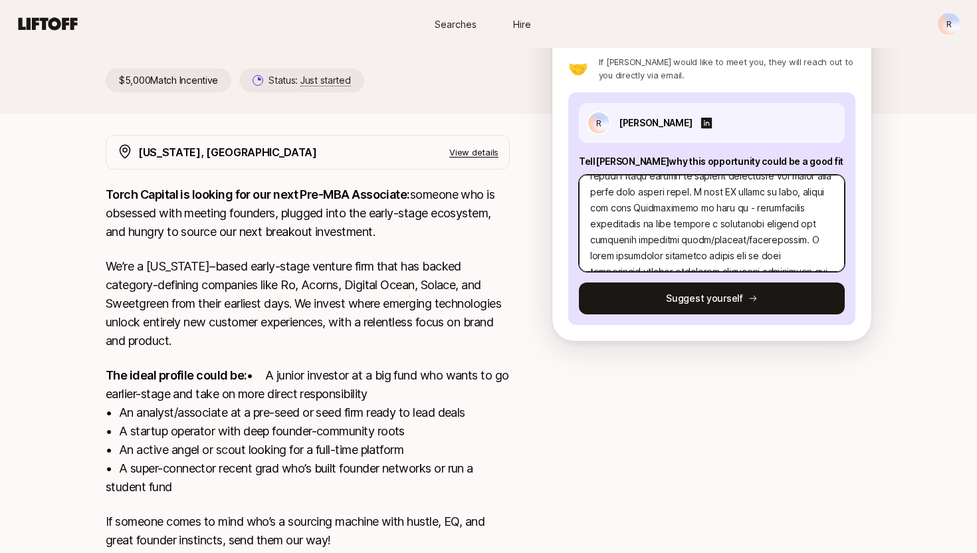
scroll to position [206, 0]
click at [640, 207] on textarea at bounding box center [712, 223] width 266 height 97
paste textarea "[MEDICAL_DATA]"
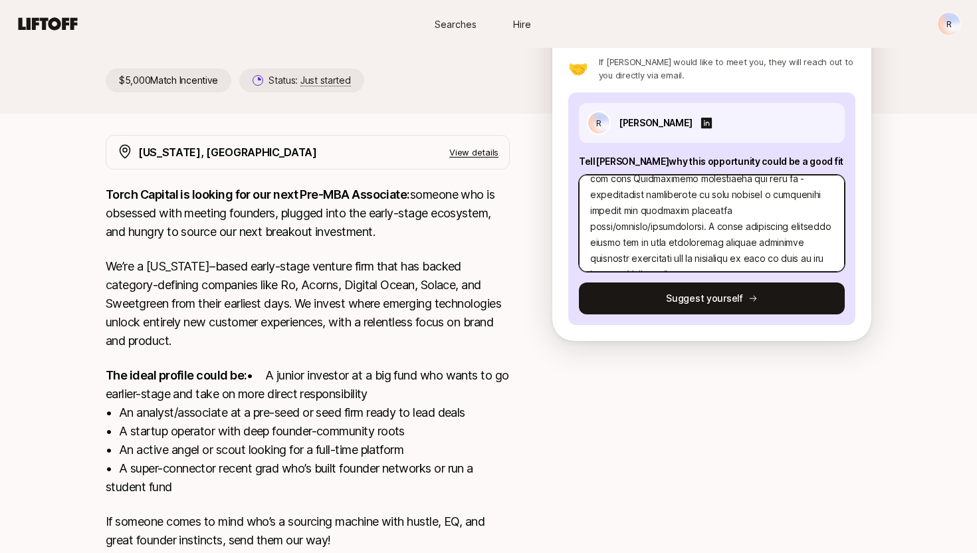
scroll to position [238, 0]
click at [599, 256] on textarea at bounding box center [712, 223] width 266 height 97
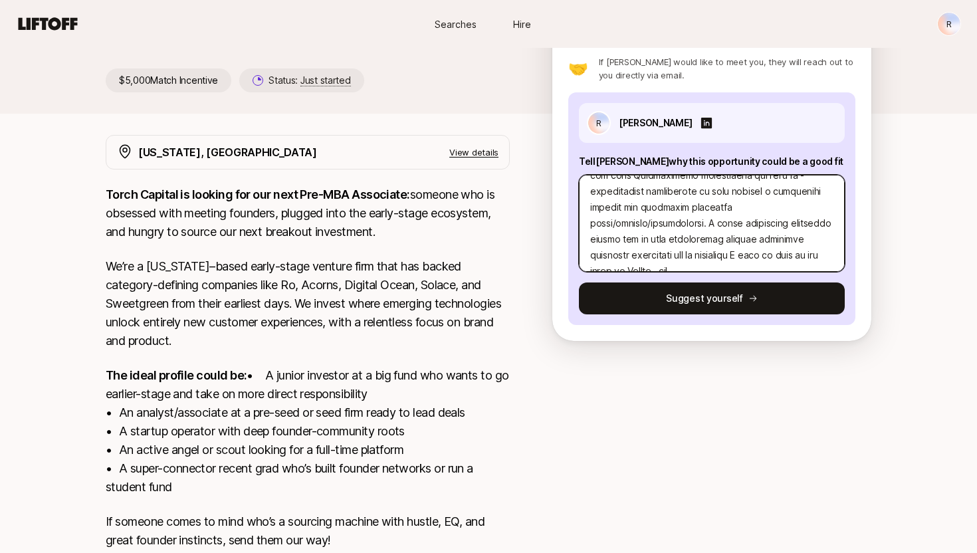
click at [670, 256] on textarea at bounding box center [712, 223] width 266 height 97
drag, startPoint x: 700, startPoint y: 254, endPoint x: 838, endPoint y: 254, distance: 137.5
click at [838, 254] on textarea at bounding box center [712, 223] width 266 height 97
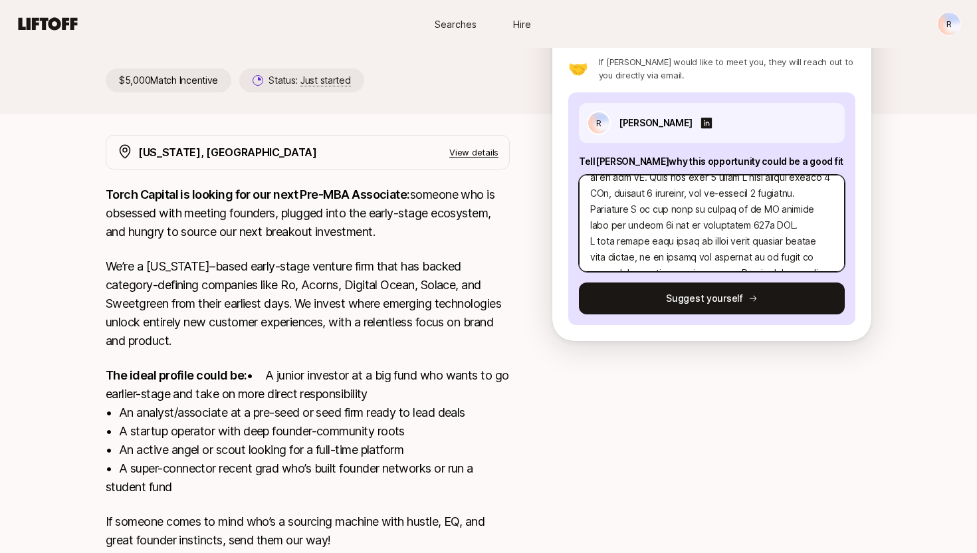
drag, startPoint x: 674, startPoint y: 213, endPoint x: 590, endPoint y: 189, distance: 87.9
click at [563, 241] on div "Interested in this opportunity? Suggest yourself directly to [PERSON_NAME] 💜 Le…" at bounding box center [711, 157] width 319 height 368
paste textarea "-stage venture rather than growth, as it enables investors to work closely with…"
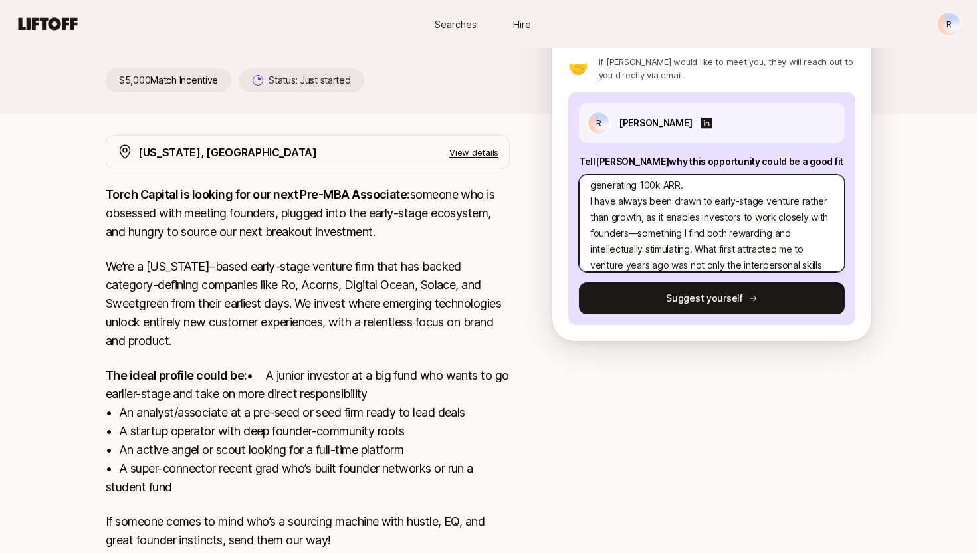
click at [634, 199] on textarea "Hello [PERSON_NAME], My name is [PERSON_NAME], I am half [DEMOGRAPHIC_DATA], ha…" at bounding box center [712, 223] width 266 height 97
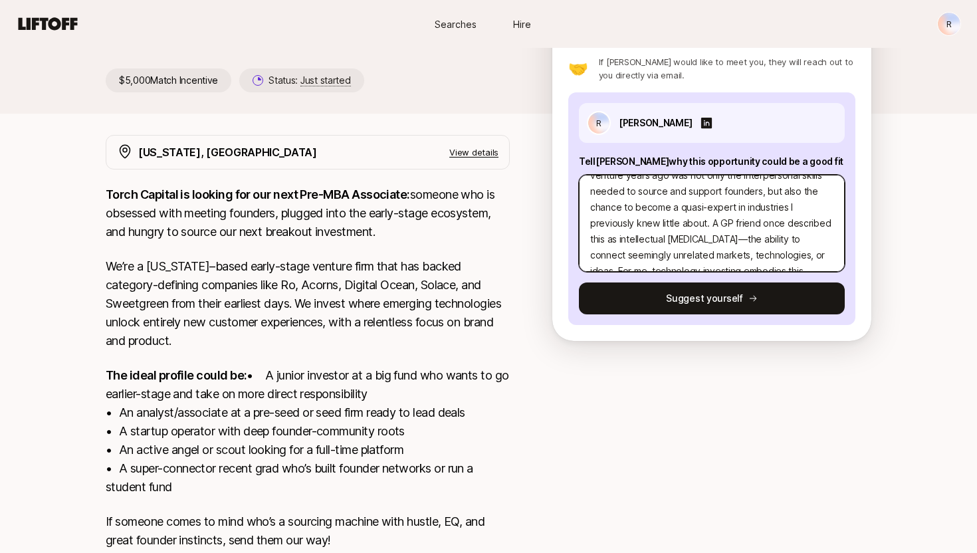
scroll to position [239, 0]
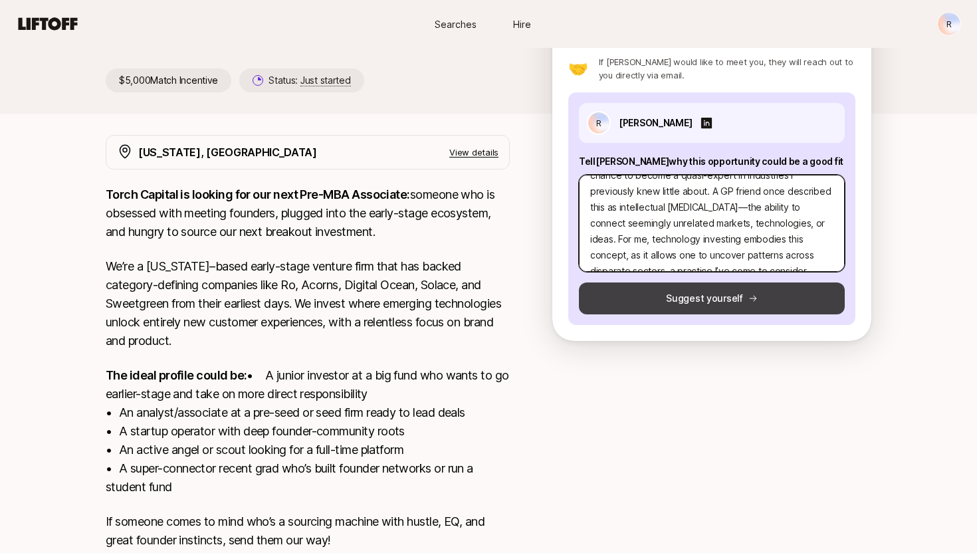
click at [713, 297] on button "Suggest yourself" at bounding box center [712, 298] width 266 height 32
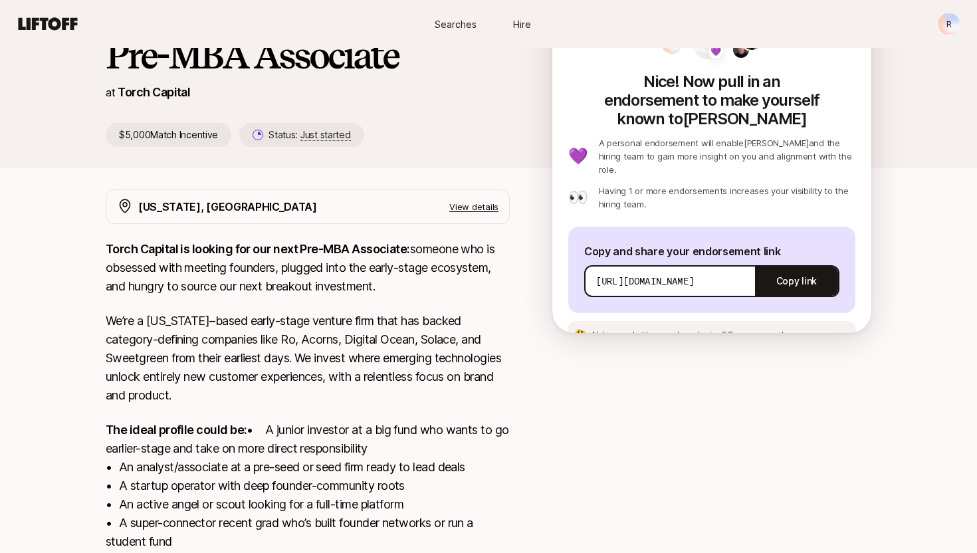
scroll to position [117, 0]
click at [789, 262] on button "Copy link" at bounding box center [796, 280] width 83 height 37
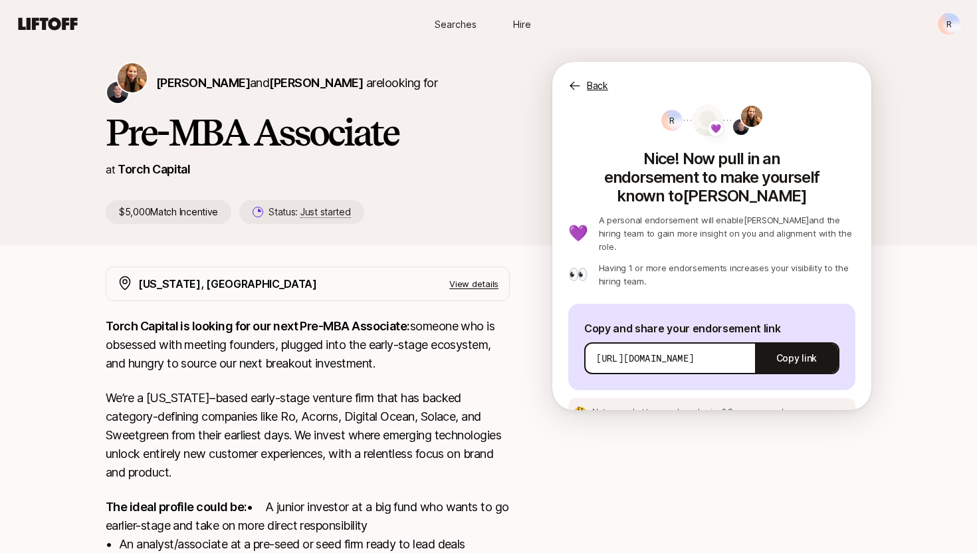
scroll to position [0, 0]
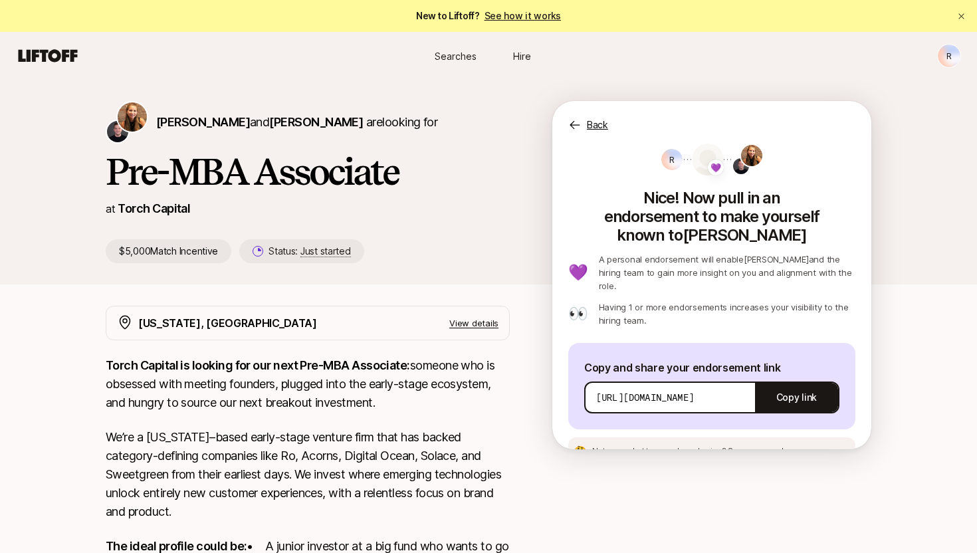
click at [589, 129] on p "Back" at bounding box center [597, 125] width 21 height 16
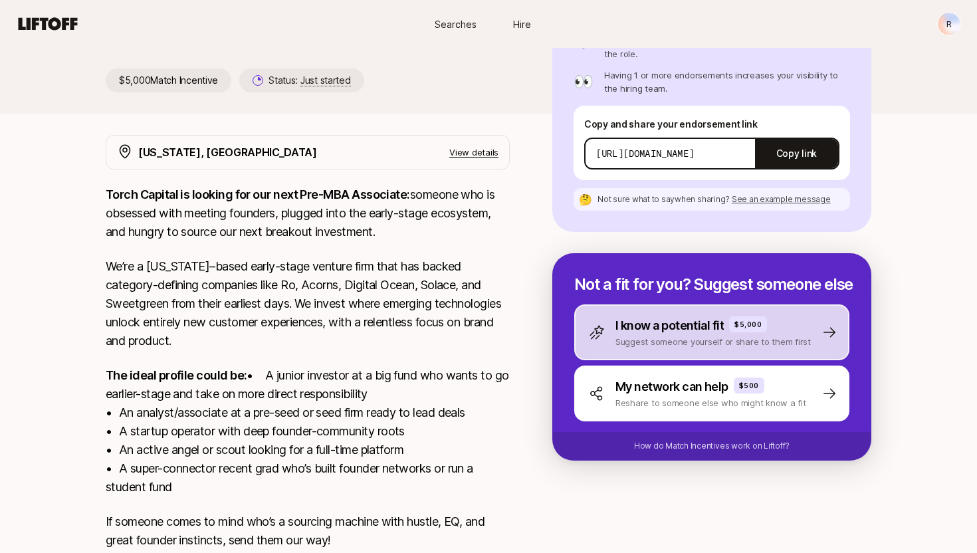
scroll to position [173, 0]
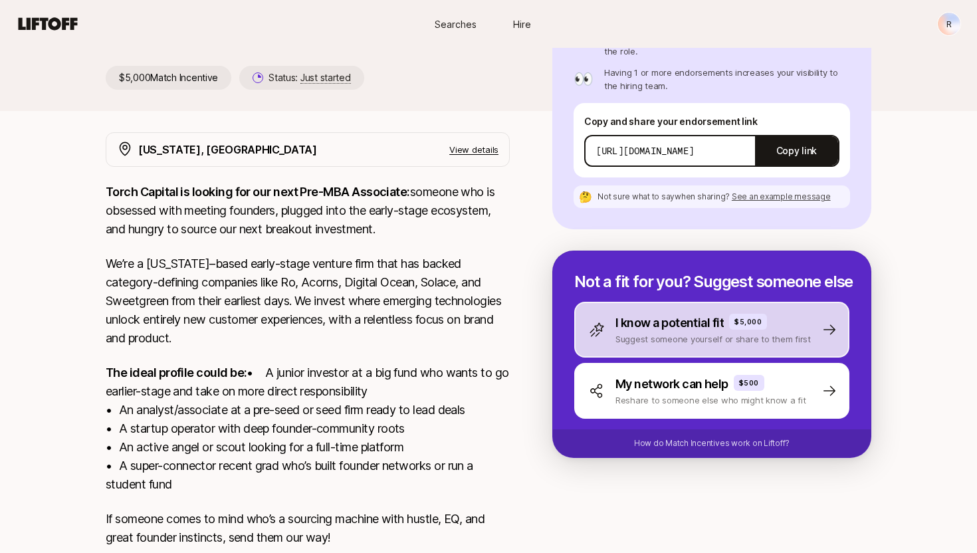
click at [655, 314] on p "I know a potential fit" at bounding box center [669, 323] width 108 height 19
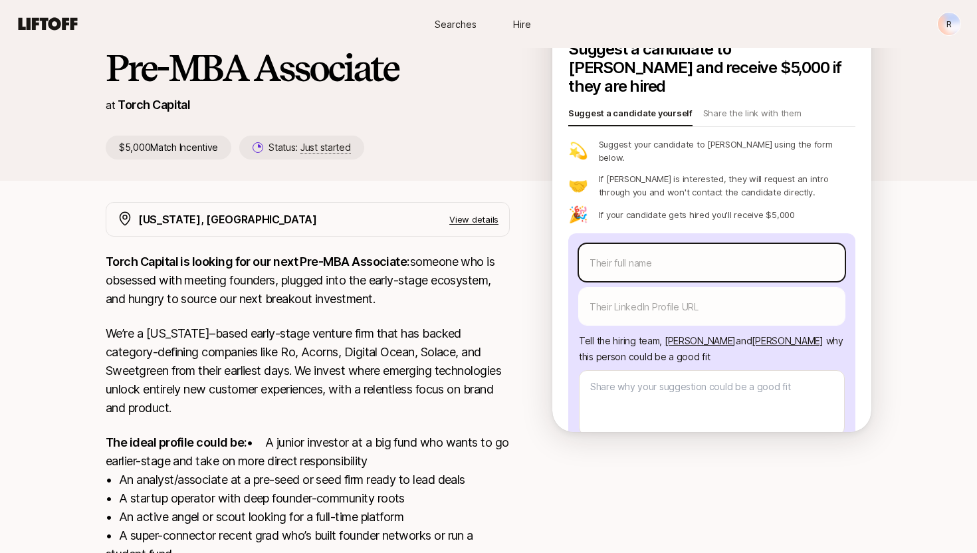
scroll to position [106, 0]
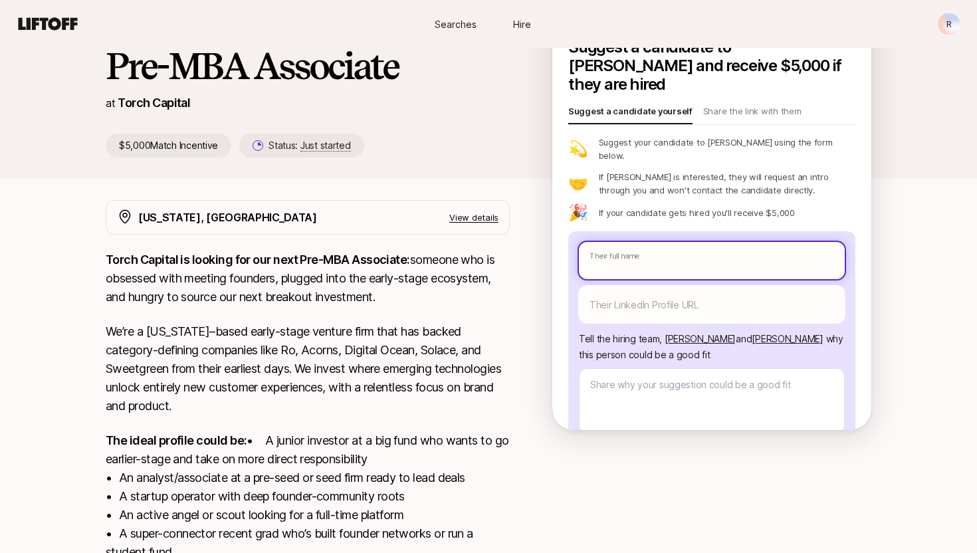
click at [668, 242] on input "text" at bounding box center [712, 260] width 266 height 37
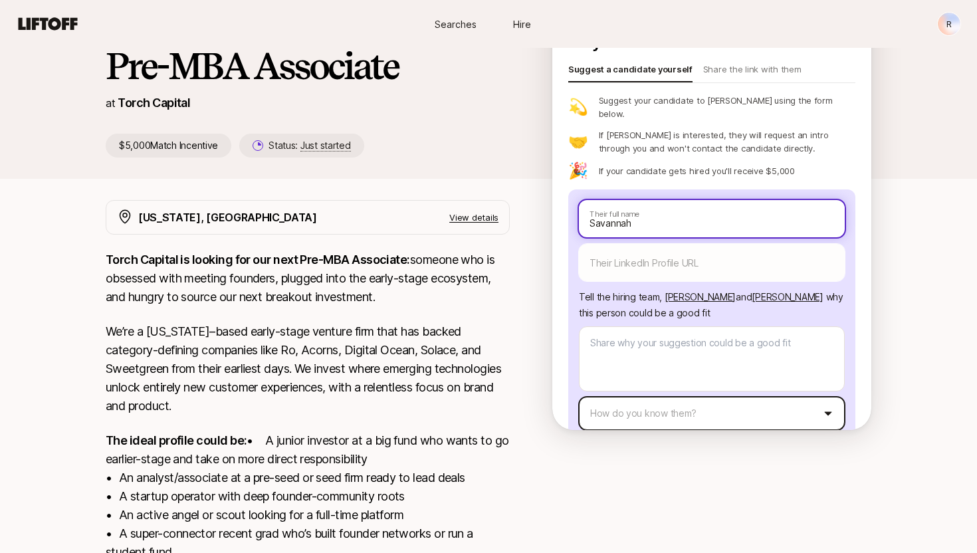
scroll to position [76, 0]
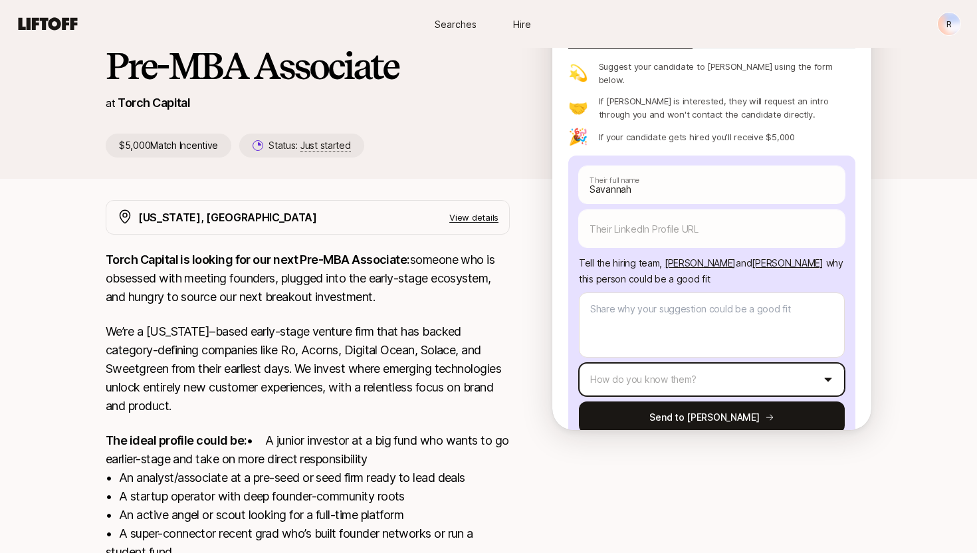
click at [678, 357] on html "New to Liftoff? See how it works R Searches Hire Searches Hire R [PERSON_NAME] …" at bounding box center [488, 170] width 977 height 553
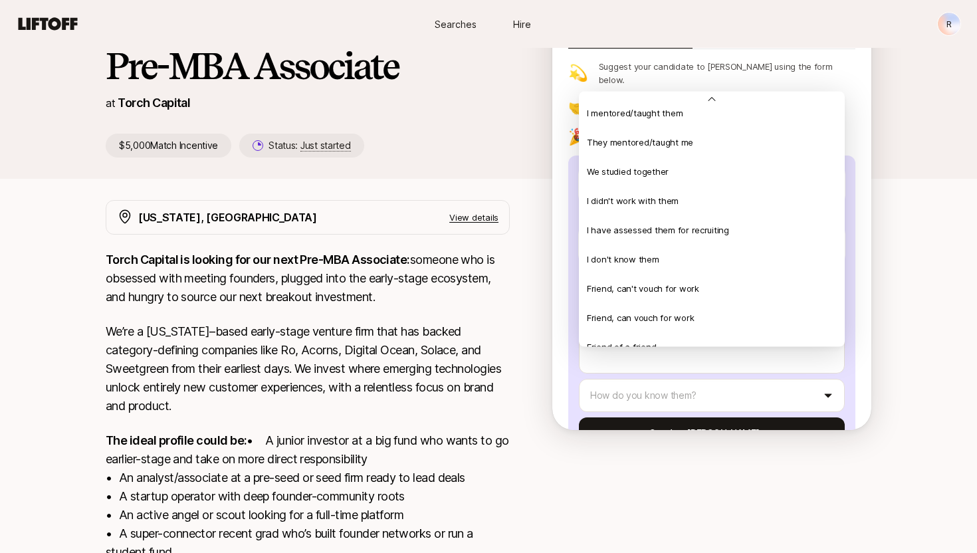
scroll to position [287, 0]
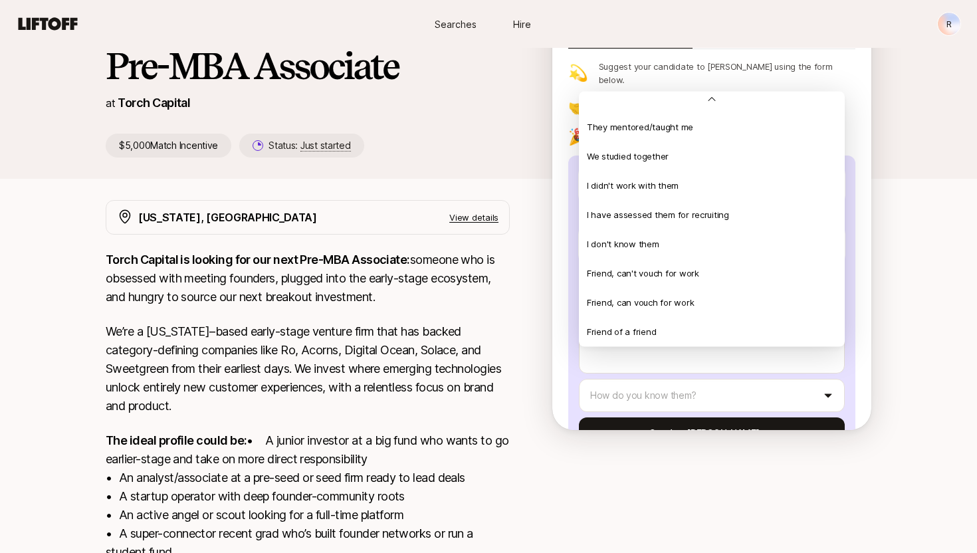
click at [897, 343] on html "New to Liftoff? See how it works R Searches Hire Searches Hire R [PERSON_NAME] …" at bounding box center [488, 170] width 977 height 553
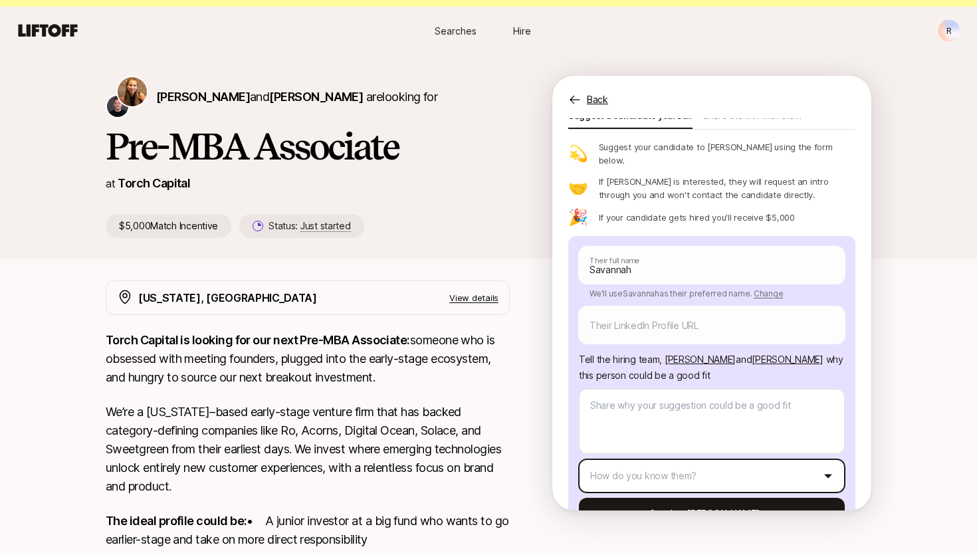
scroll to position [1, 0]
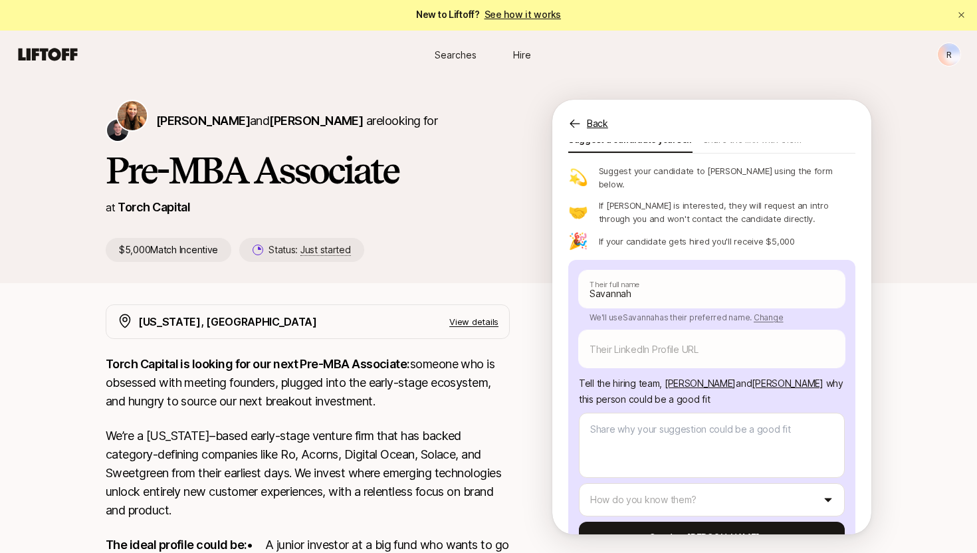
click at [319, 82] on div "[PERSON_NAME] and [PERSON_NAME] are looking for Pre-MBA Associate at Torch Capi…" at bounding box center [488, 180] width 977 height 205
